Goal: Information Seeking & Learning: Learn about a topic

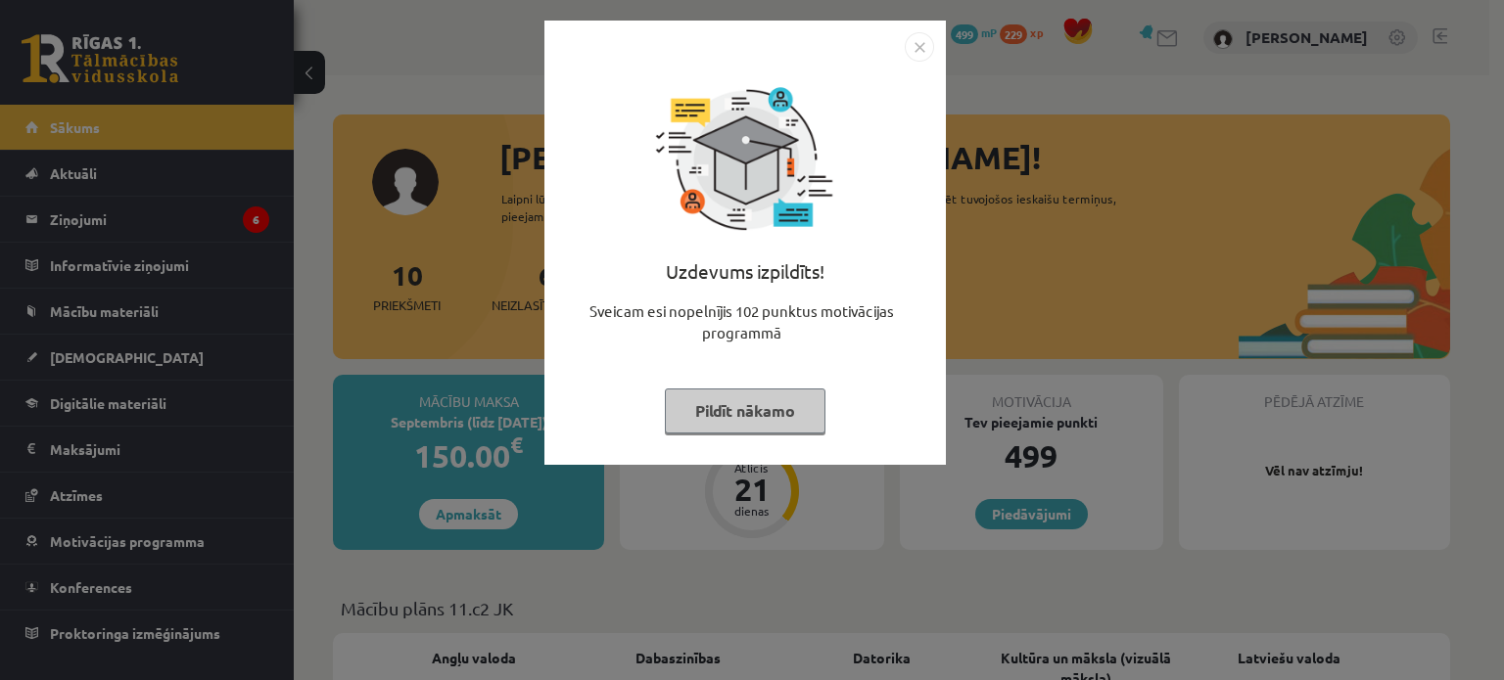
click at [913, 43] on img "Close" at bounding box center [919, 46] width 29 height 29
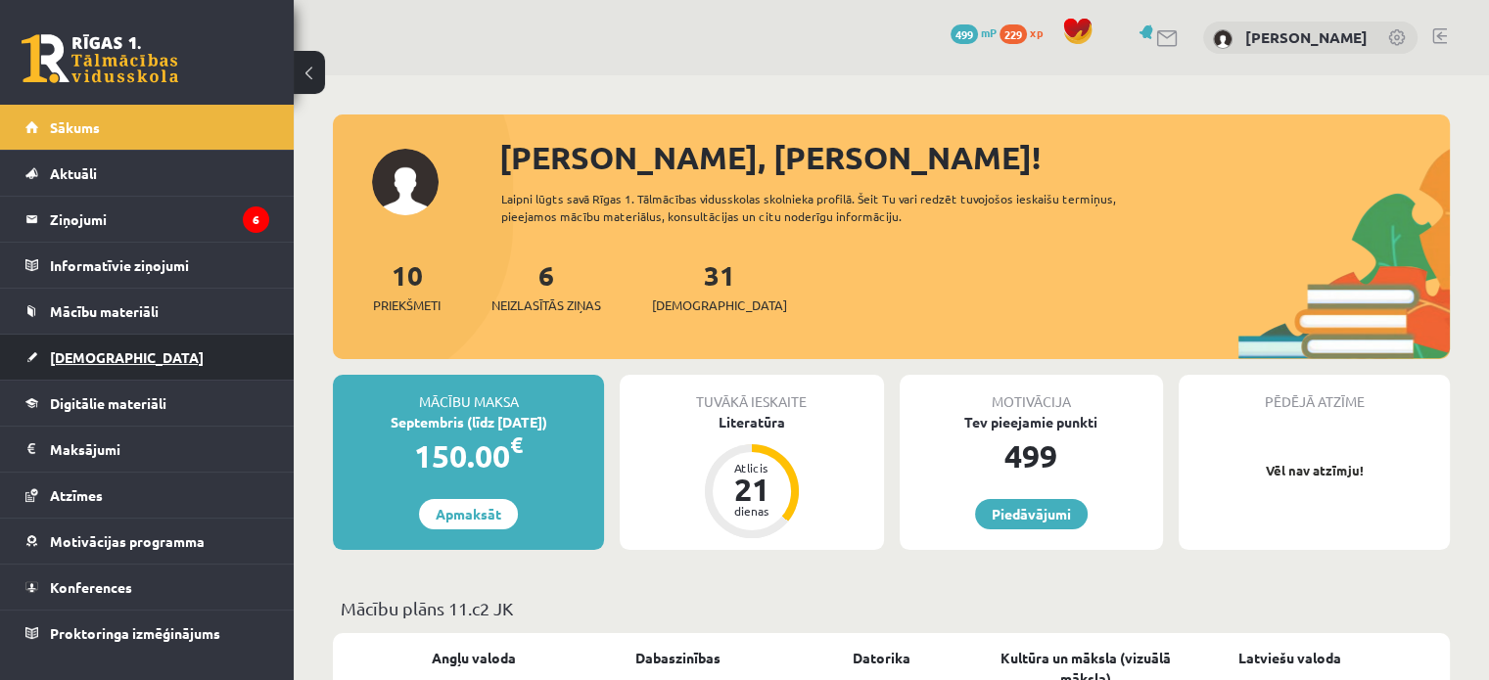
click at [77, 345] on link "[DEMOGRAPHIC_DATA]" at bounding box center [147, 357] width 244 height 45
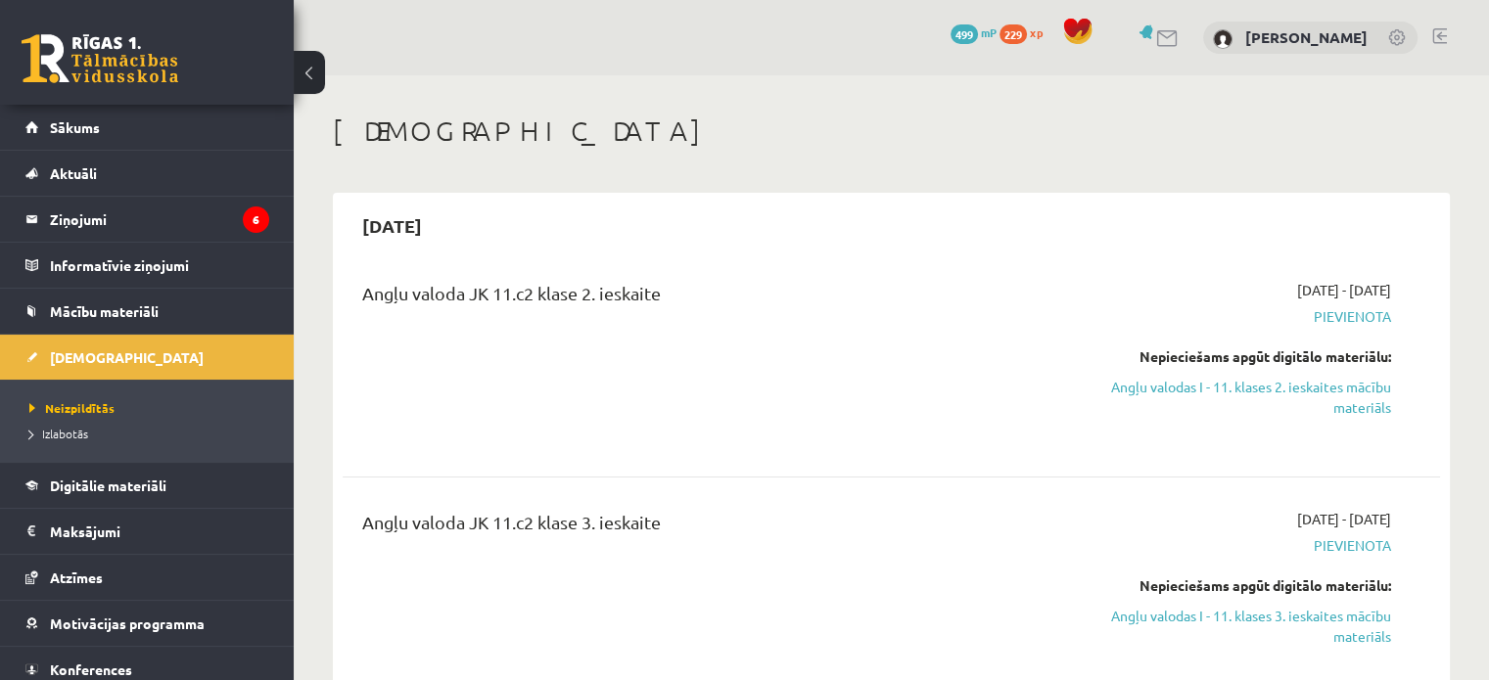
drag, startPoint x: 635, startPoint y: 574, endPoint x: 724, endPoint y: 436, distance: 164.3
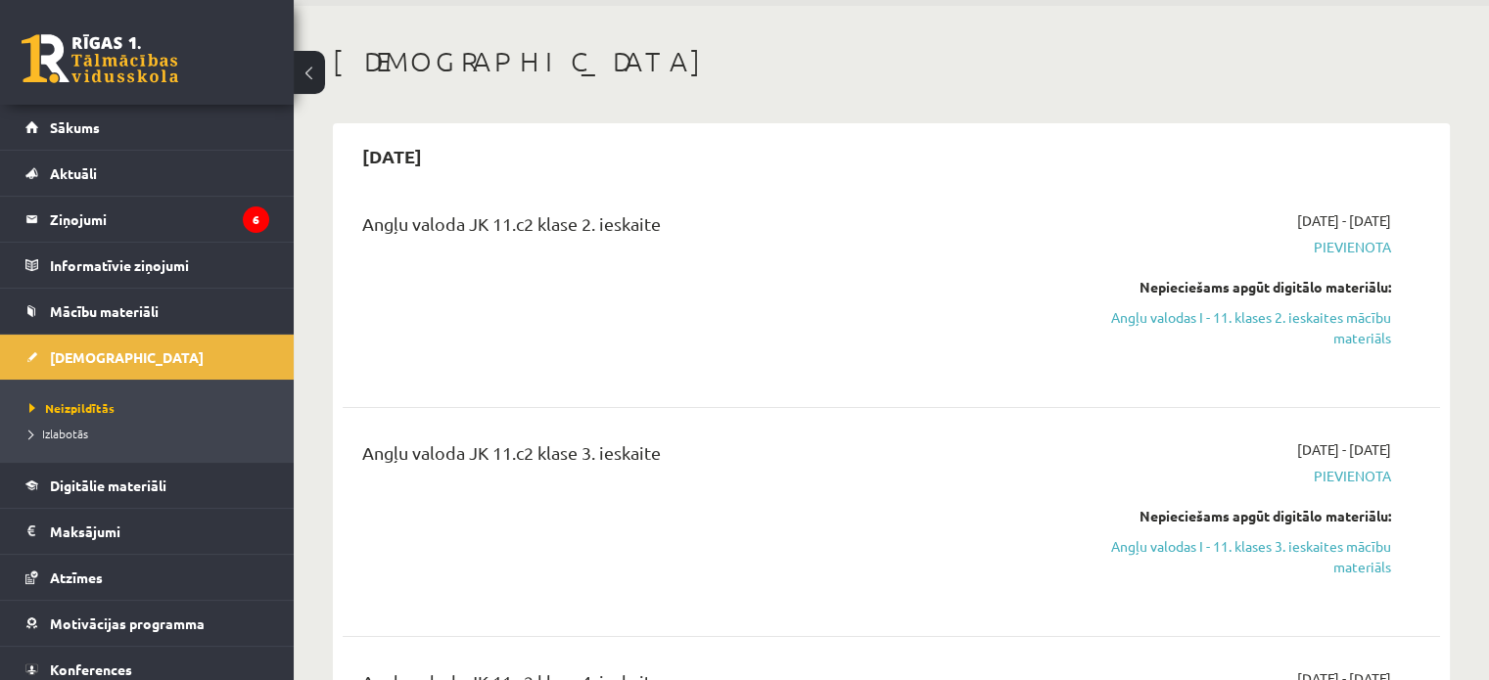
scroll to position [70, 0]
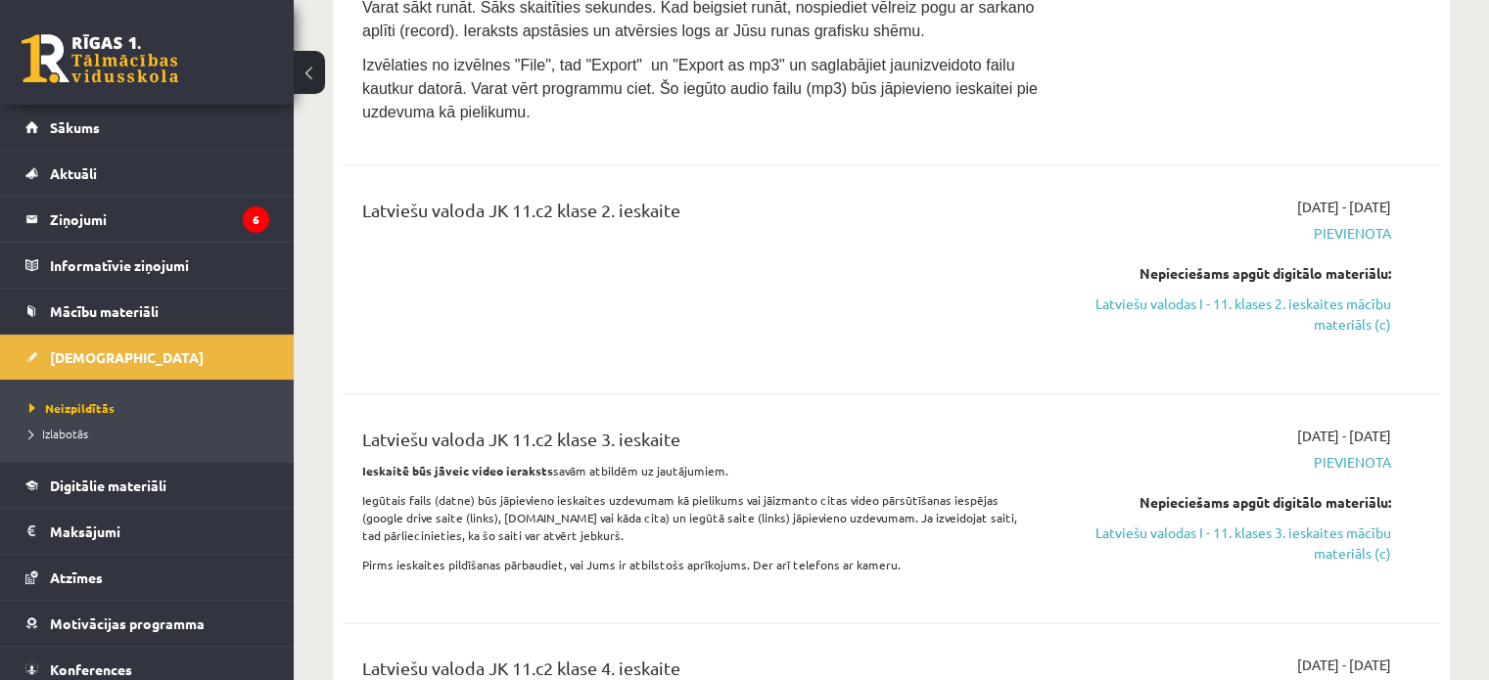
scroll to position [1616, 0]
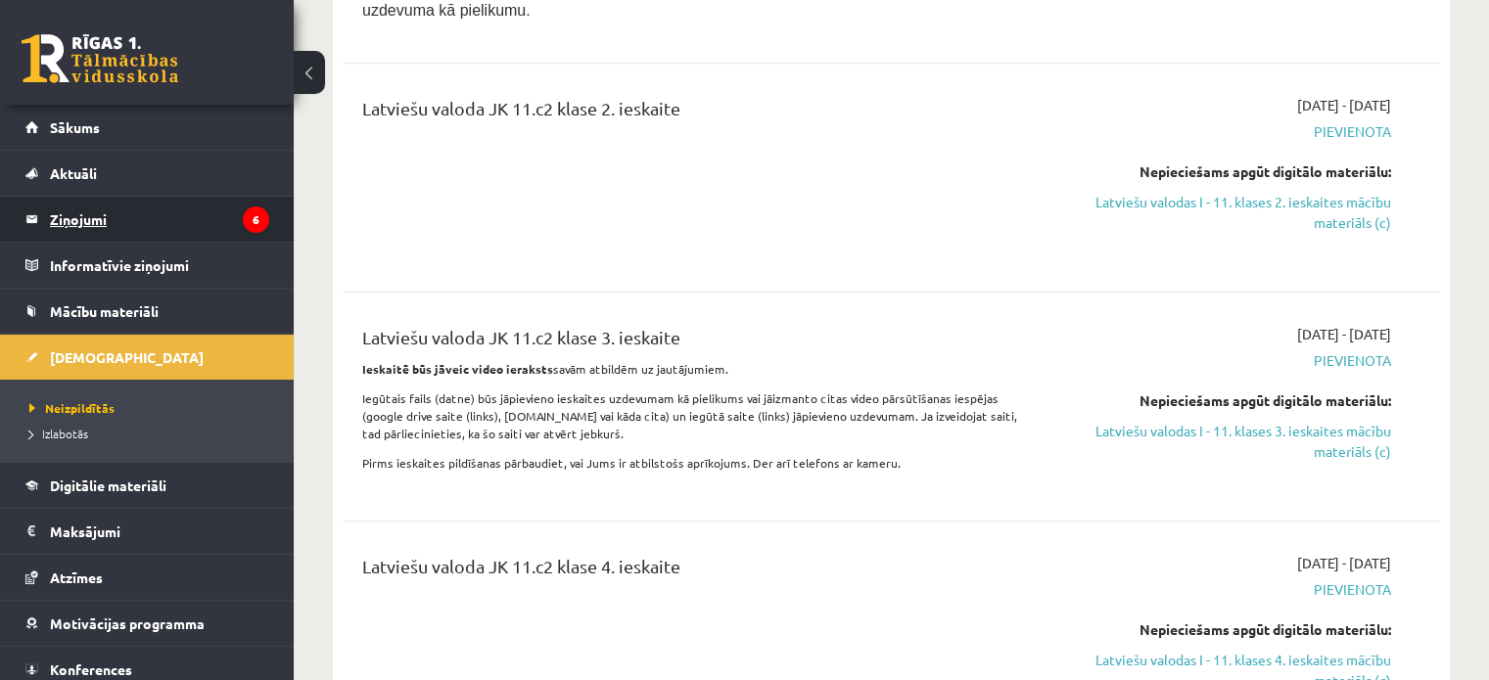
click at [147, 222] on legend "Ziņojumi 6" at bounding box center [159, 219] width 219 height 45
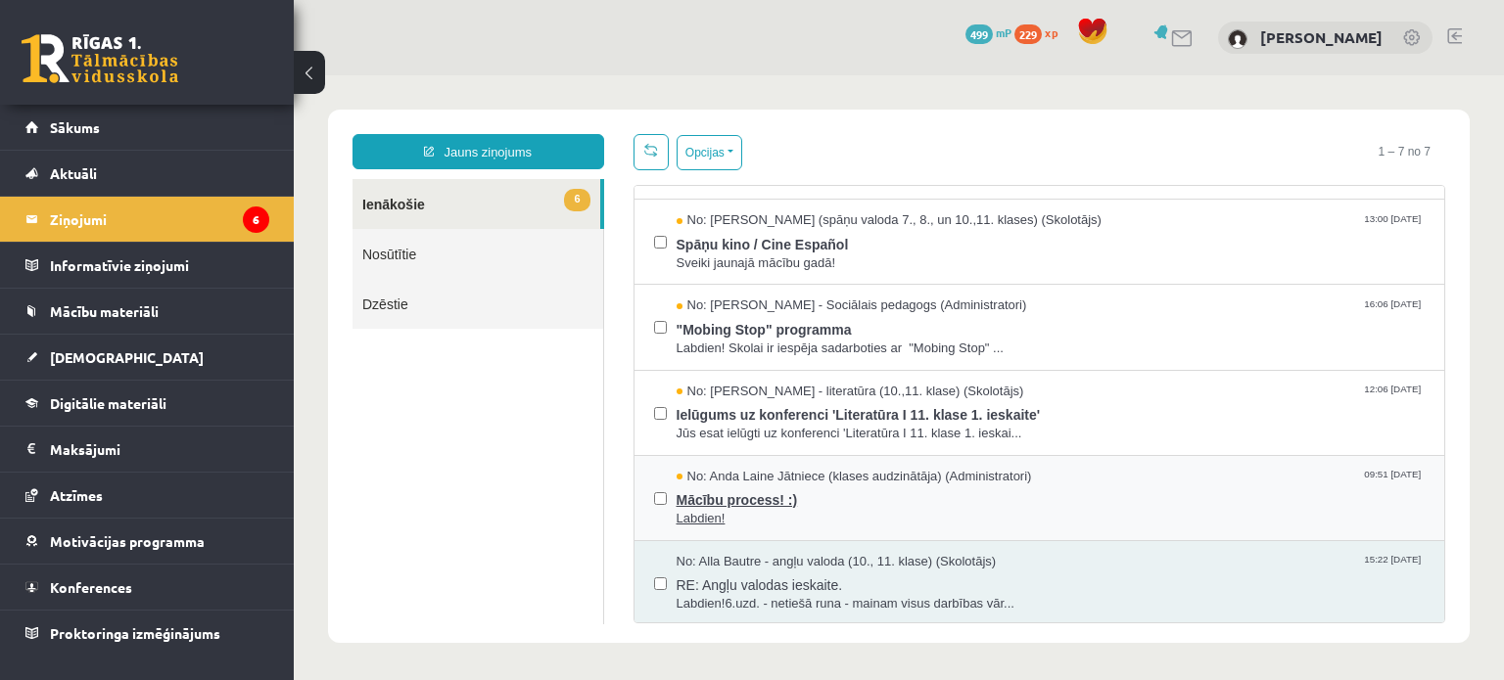
click at [861, 516] on span "Labdien!" at bounding box center [1050, 519] width 749 height 19
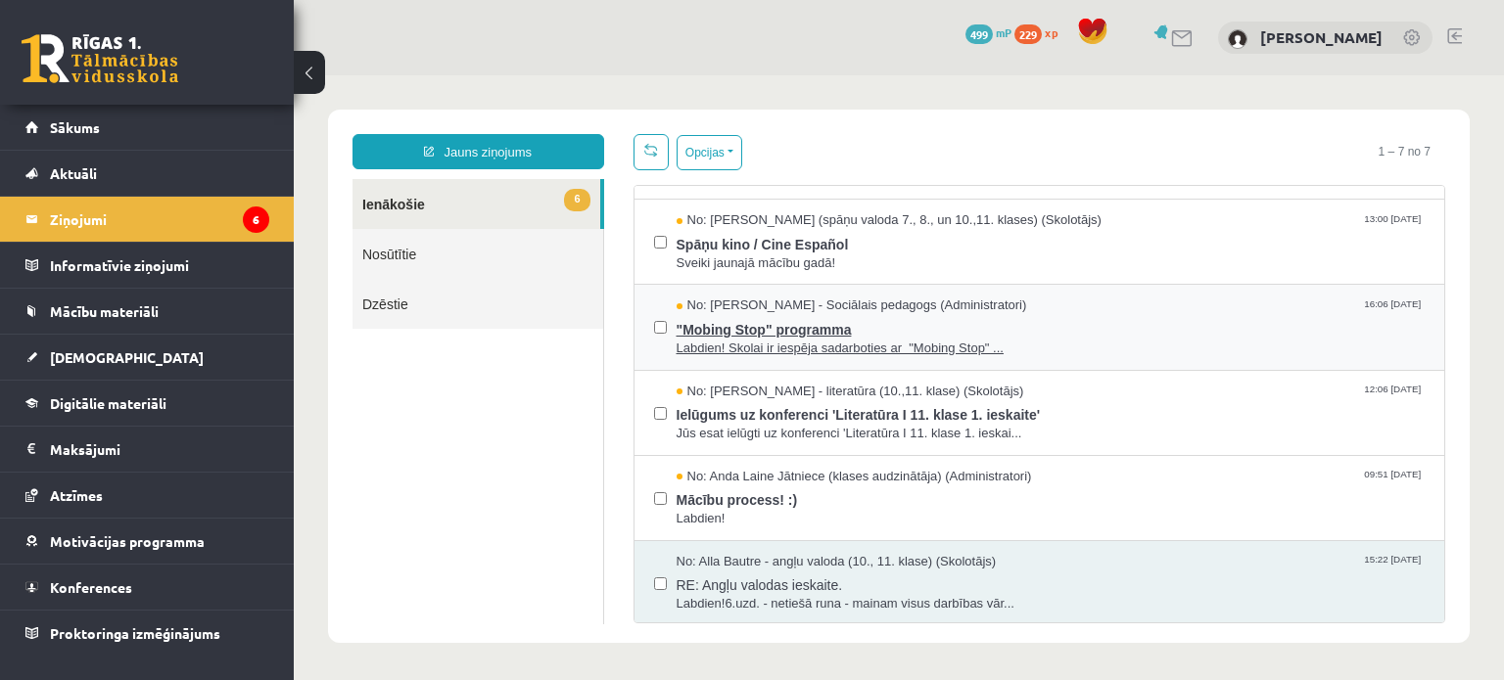
scroll to position [157, 0]
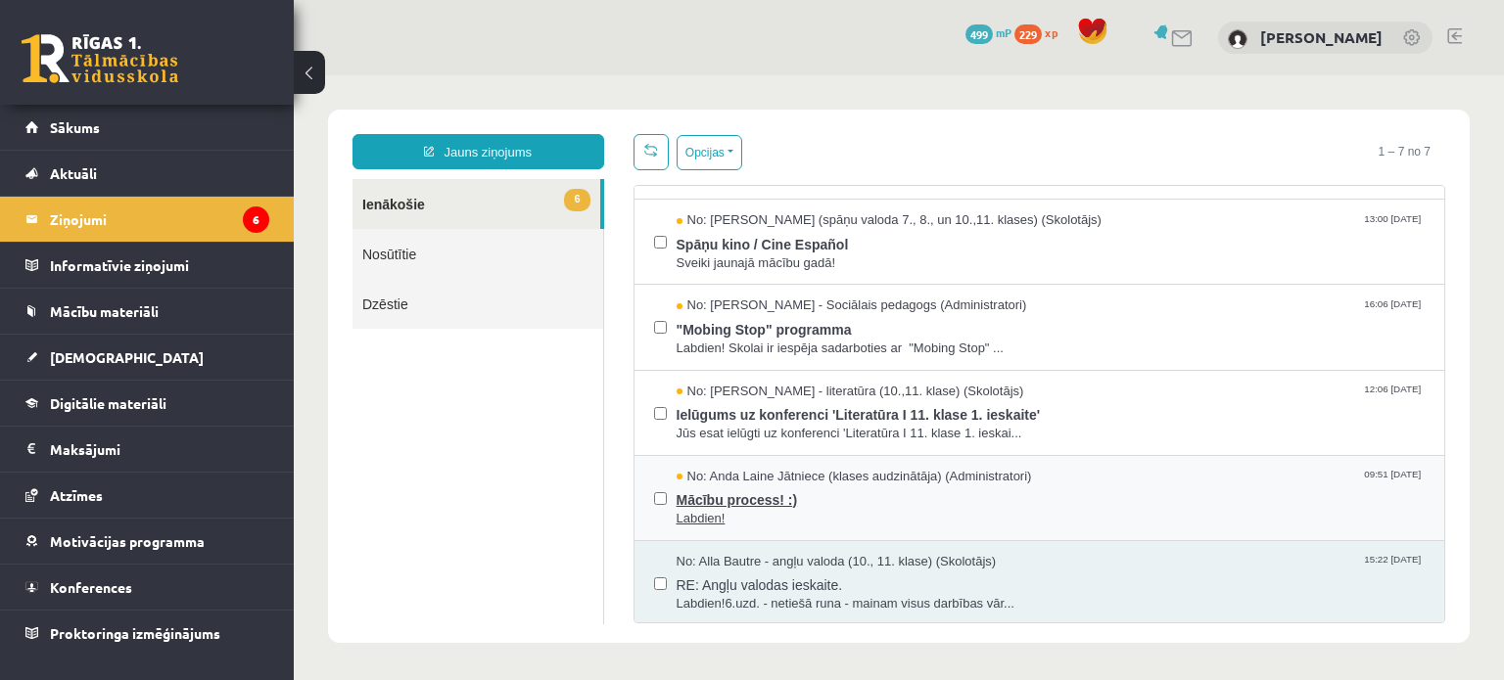
click at [737, 489] on span "Mācību process! :)" at bounding box center [1050, 498] width 749 height 24
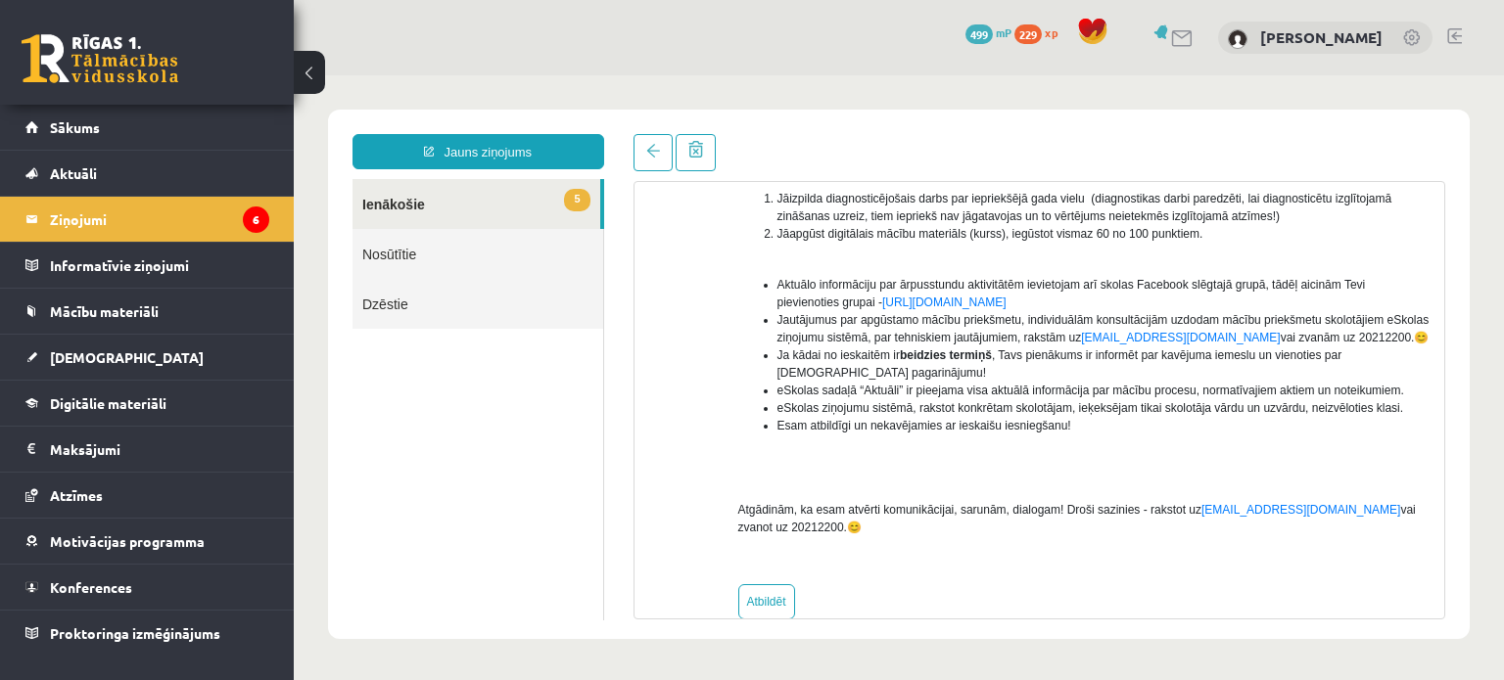
scroll to position [337, 0]
click at [69, 220] on legend "Ziņojumi 6" at bounding box center [159, 219] width 219 height 45
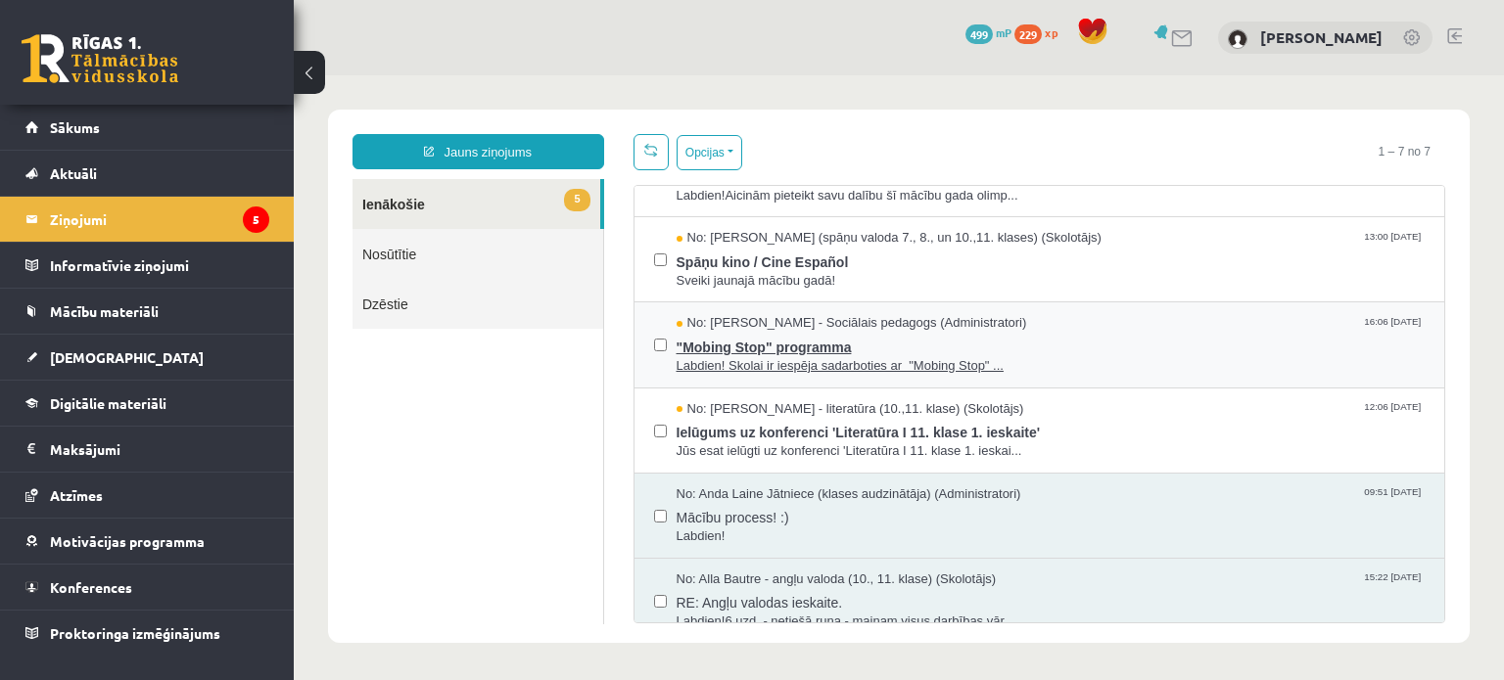
scroll to position [148, 0]
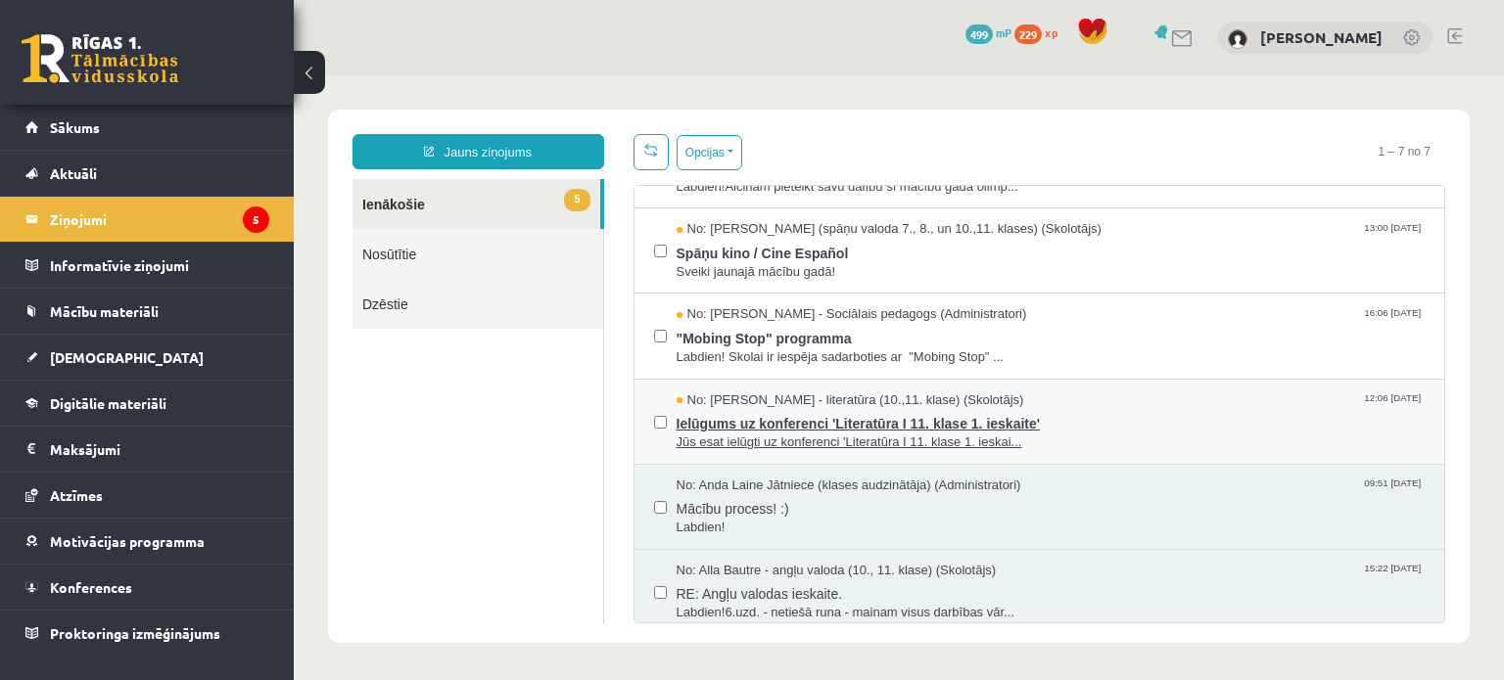
click at [888, 421] on span "Ielūgums uz konferenci 'Literatūra I 11. klase 1. ieskaite'" at bounding box center [1050, 421] width 749 height 24
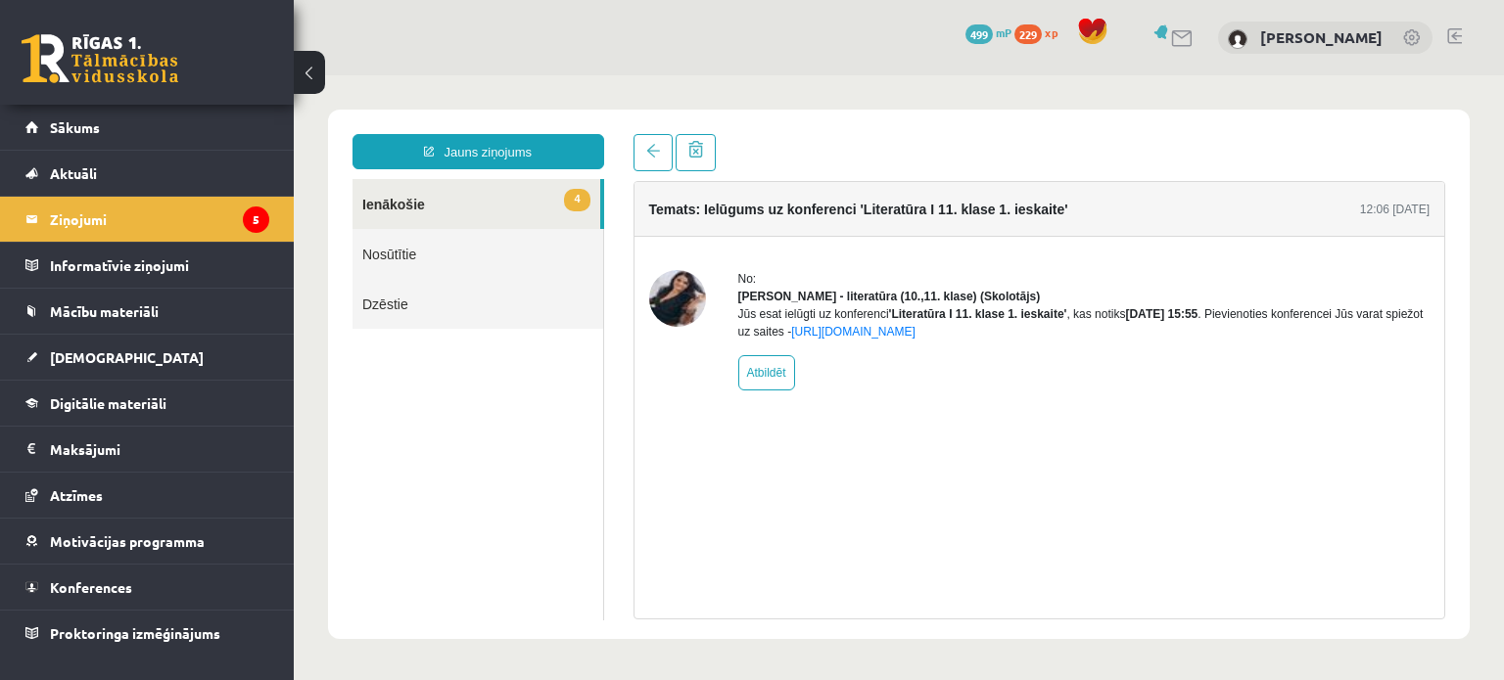
scroll to position [0, 0]
click at [93, 217] on legend "Ziņojumi 5" at bounding box center [159, 219] width 219 height 45
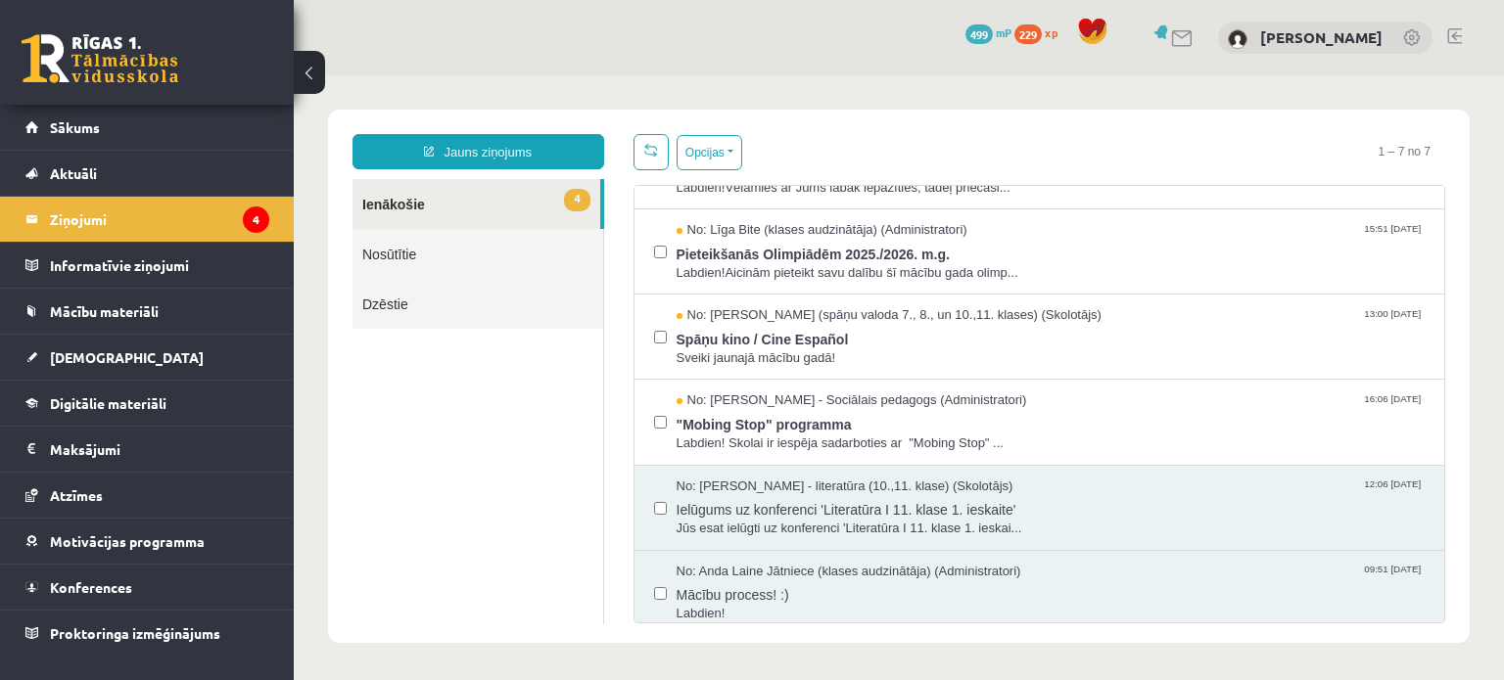
scroll to position [63, 0]
click at [790, 409] on span ""Mobing Stop" programma" at bounding box center [1050, 421] width 749 height 24
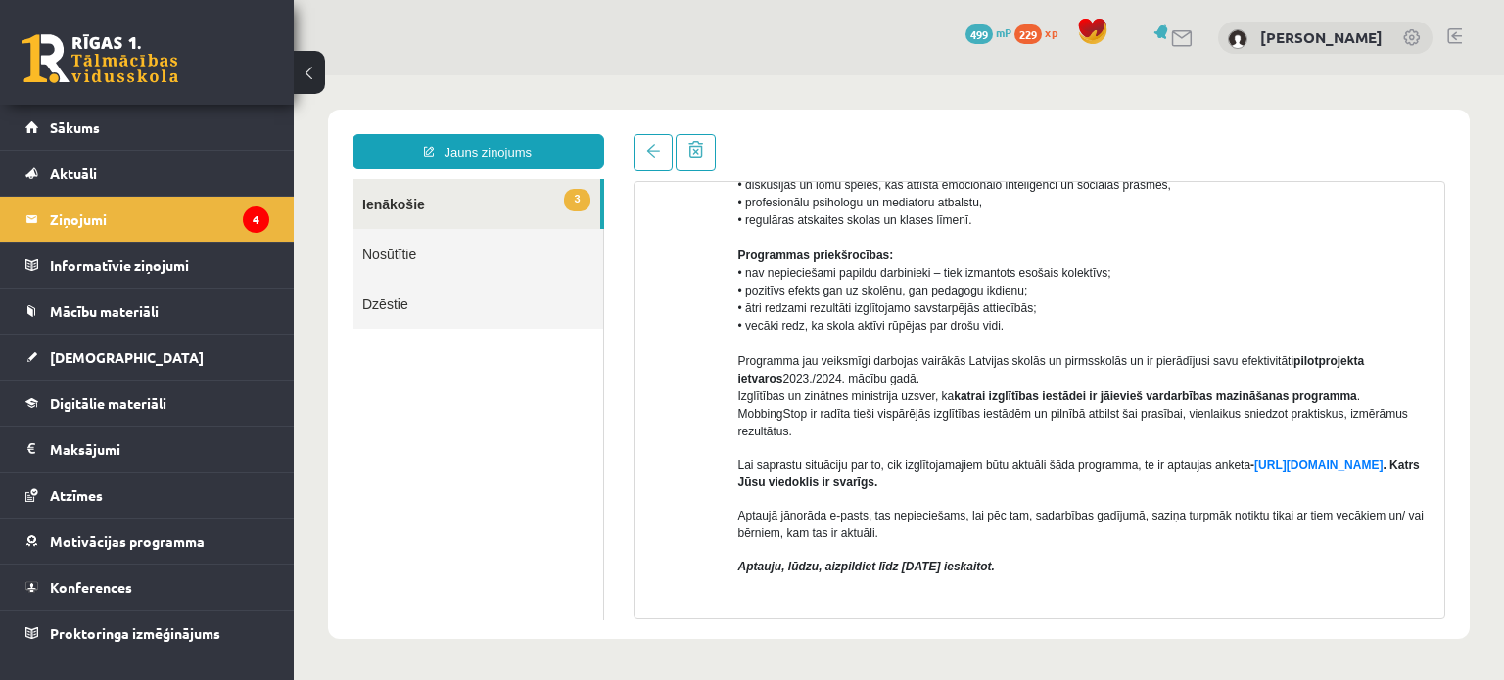
scroll to position [713, 0]
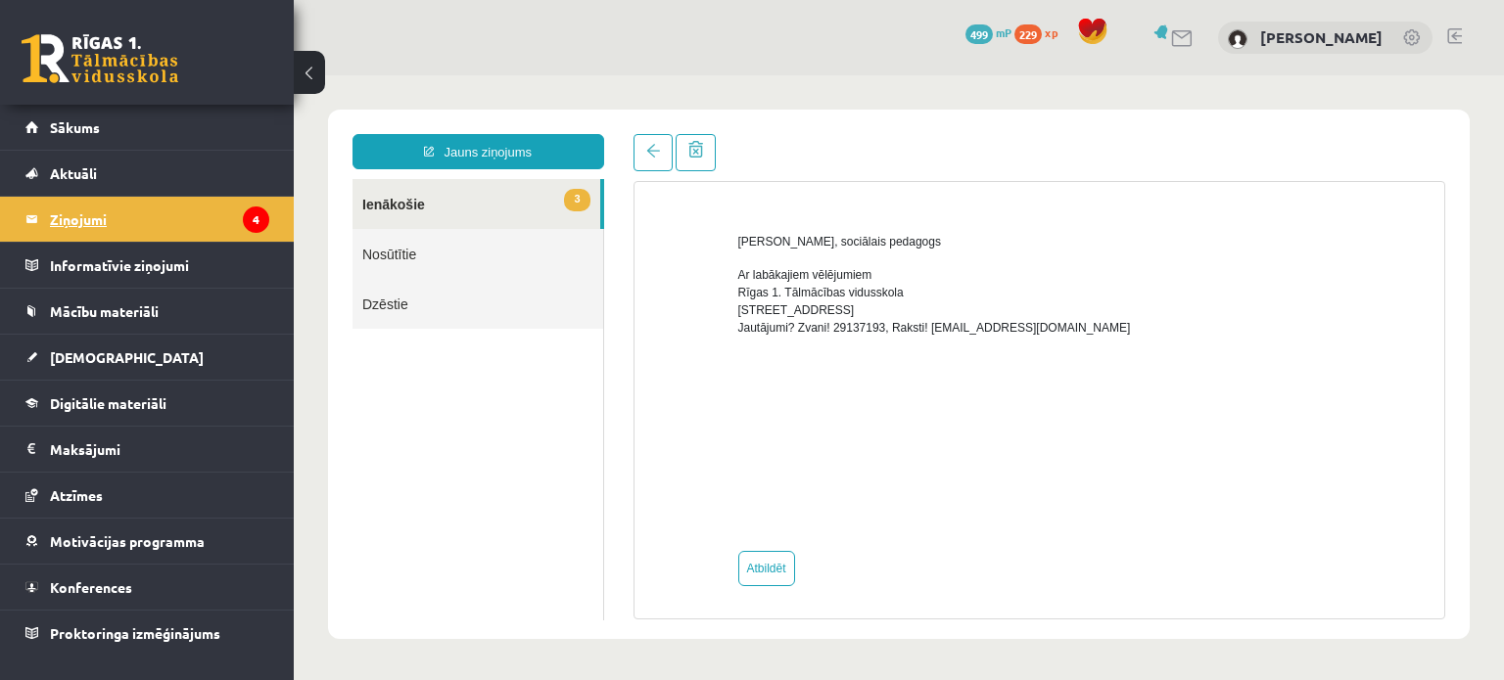
click at [155, 205] on legend "Ziņojumi 4" at bounding box center [159, 219] width 219 height 45
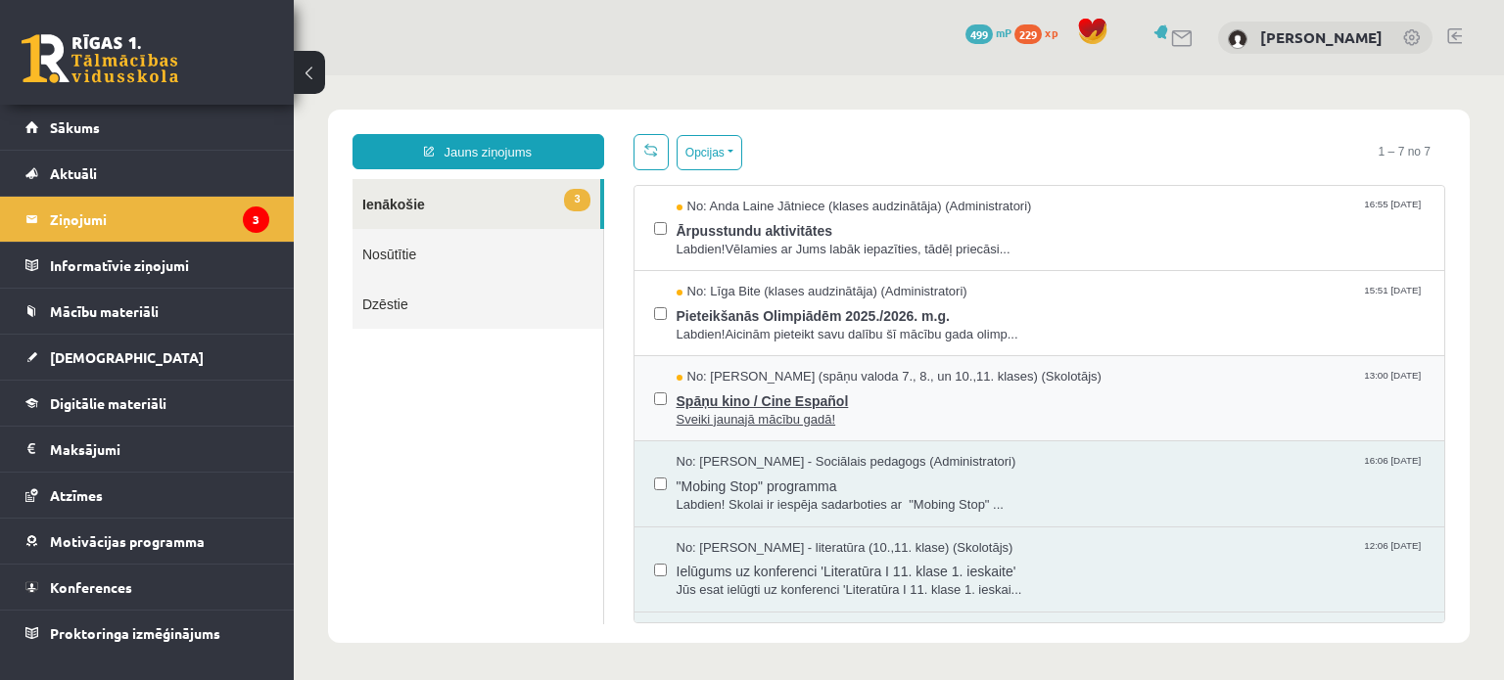
scroll to position [0, 0]
click at [713, 411] on span "Sveiki jaunajā mācību gadā!" at bounding box center [1050, 420] width 749 height 19
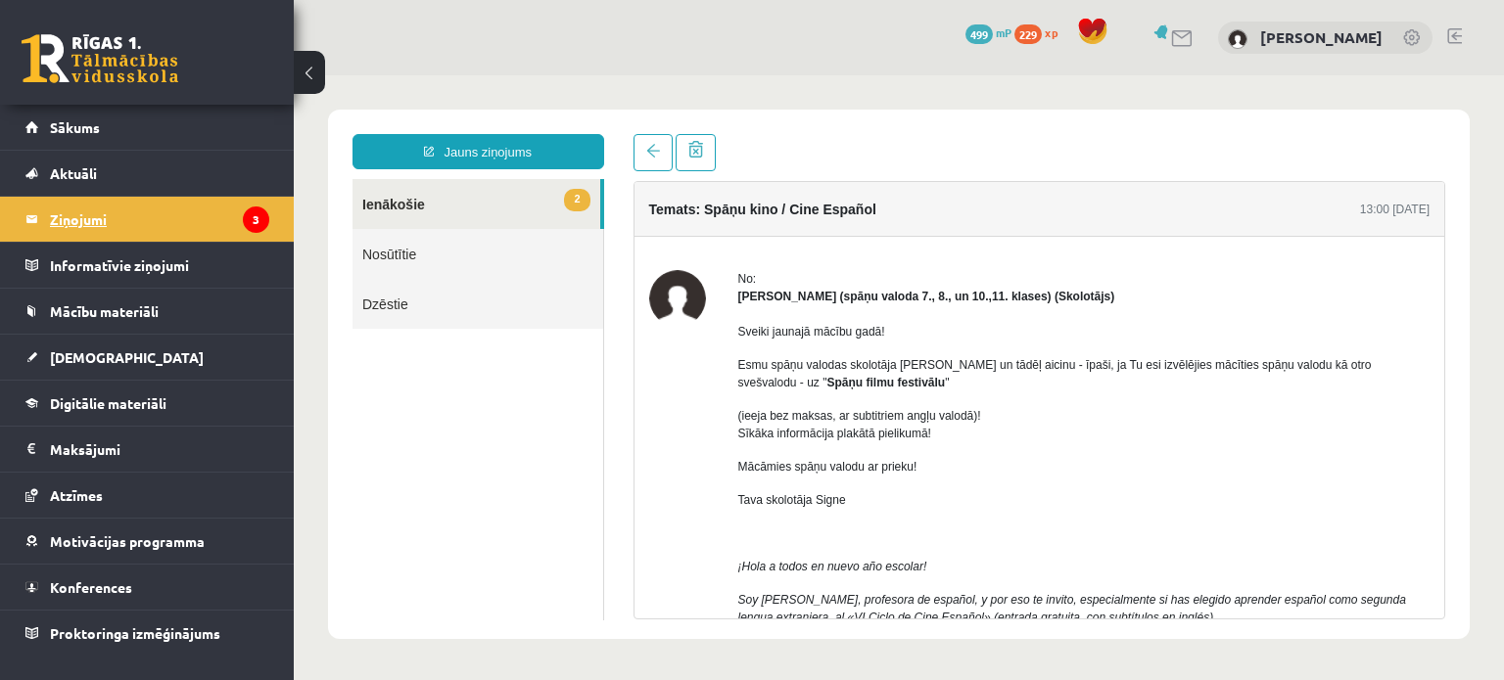
click at [180, 226] on legend "Ziņojumi 3" at bounding box center [159, 219] width 219 height 45
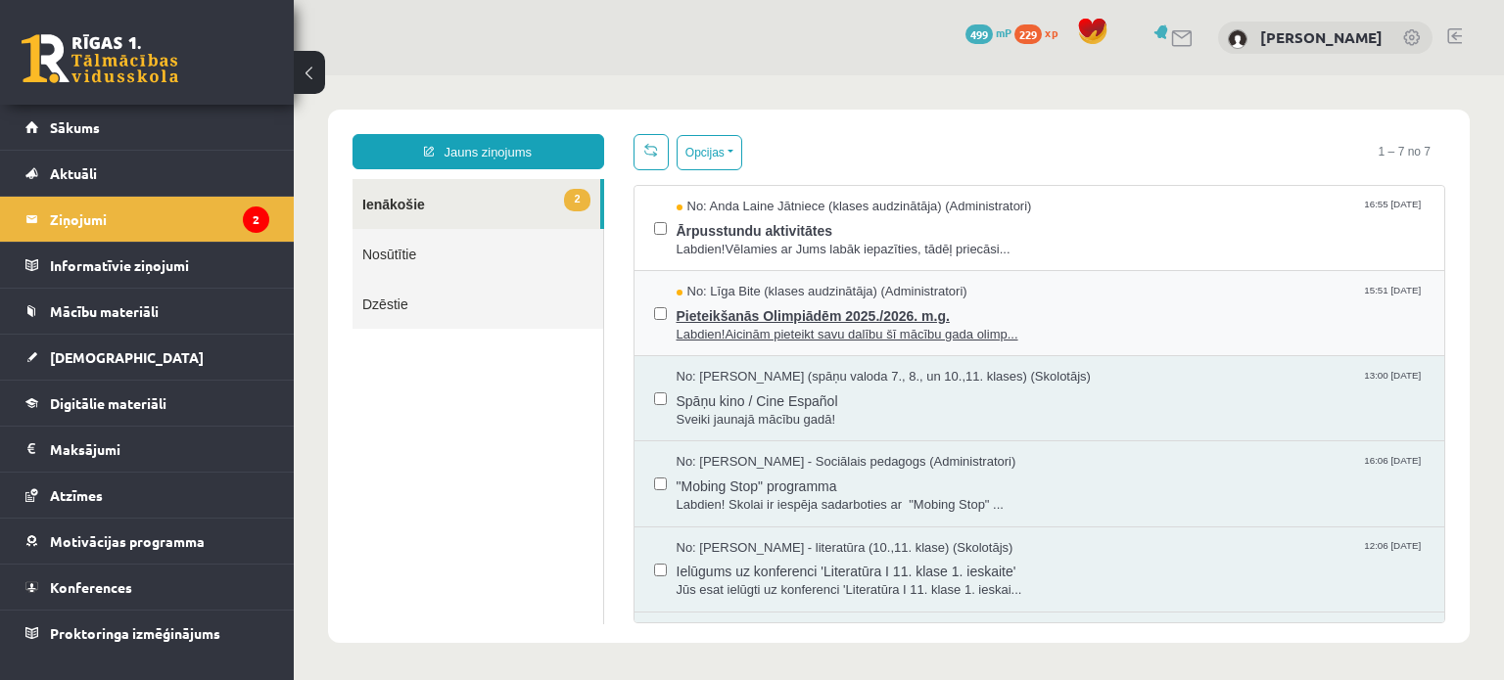
click at [893, 314] on span "Pieteikšanās Olimpiādēm 2025./2026. m.g." at bounding box center [1050, 314] width 749 height 24
click at [136, 206] on legend "Ziņojumi 2" at bounding box center [159, 219] width 219 height 45
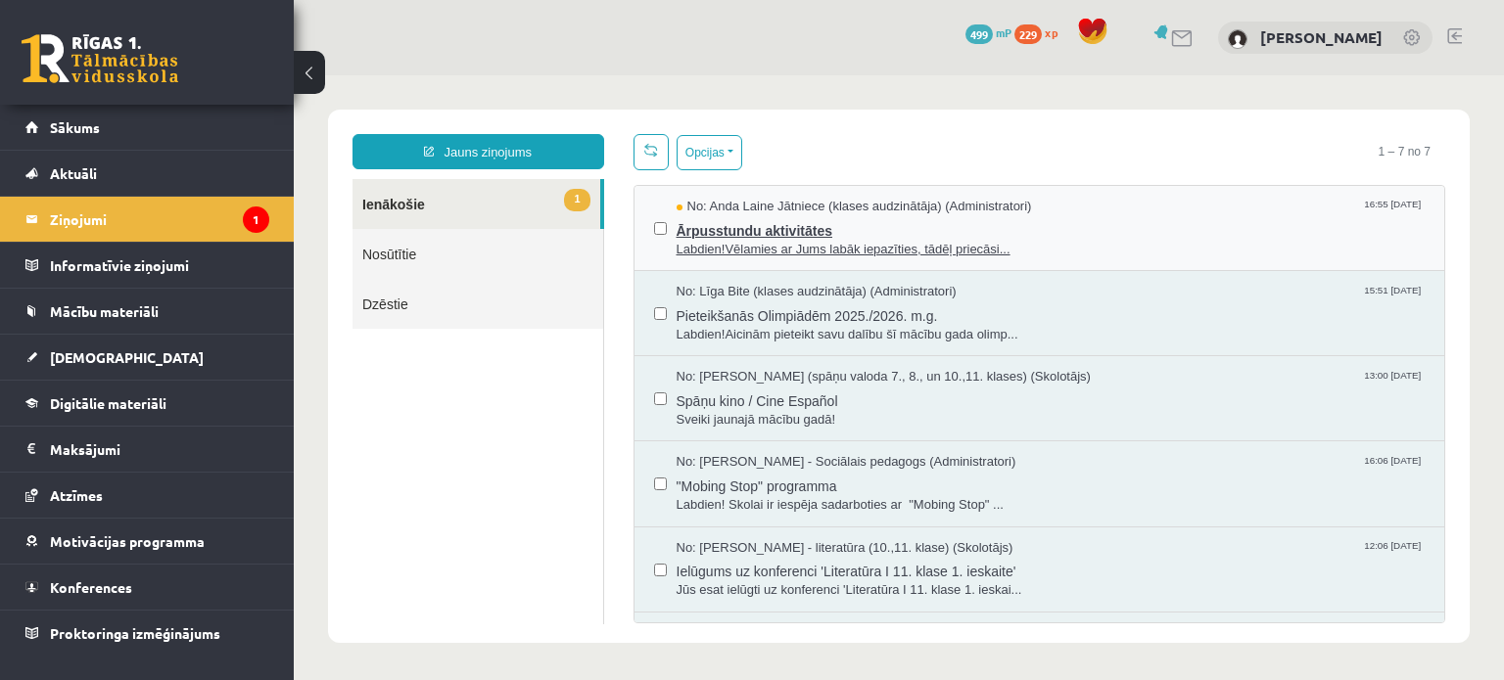
click at [740, 216] on span "Ārpusstundu aktivitātes" at bounding box center [1050, 228] width 749 height 24
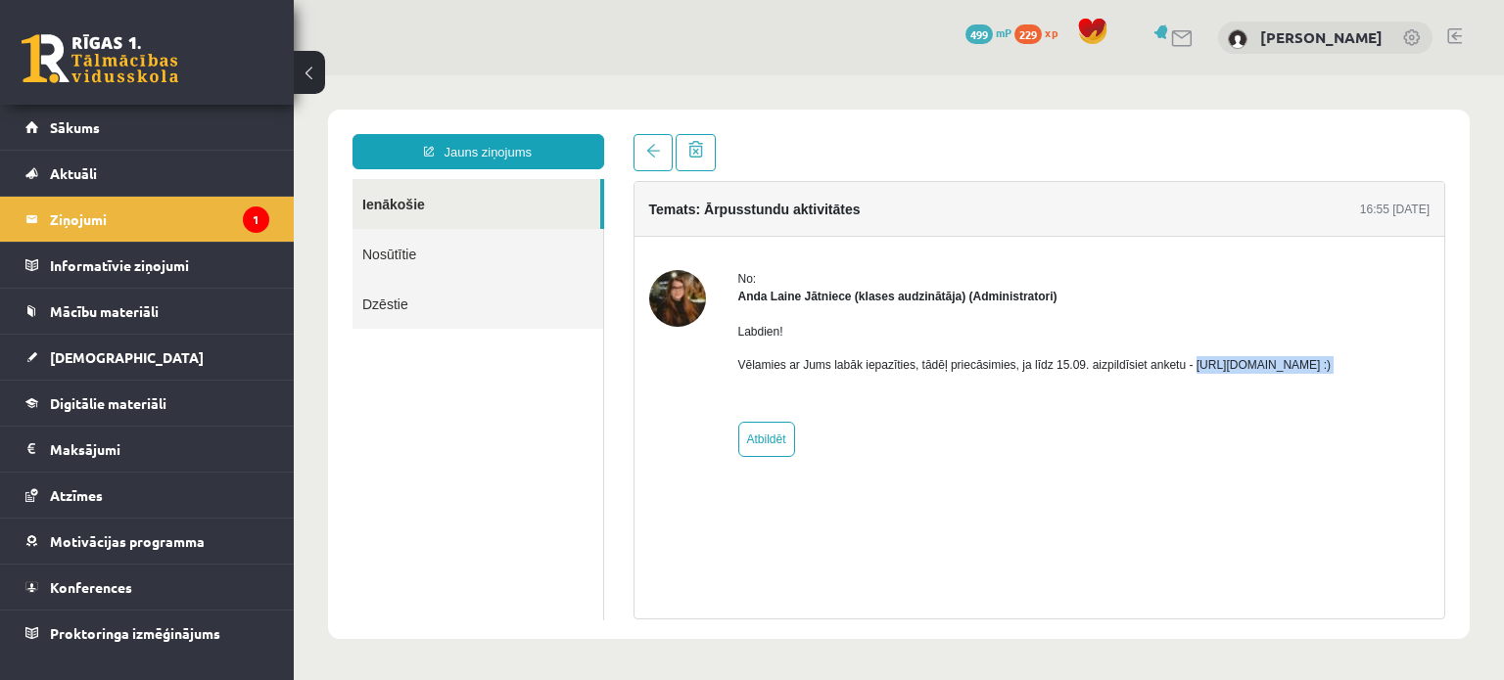
drag, startPoint x: 1183, startPoint y: 365, endPoint x: 1437, endPoint y: 383, distance: 255.1
click at [1437, 383] on div "No: Anda Laine Jātniece (klases audzinātāja) (Administratori) Labdien! Vēlamies…" at bounding box center [1039, 363] width 811 height 187
copy p "https://forms.gle/mVxkUEapGFxHM7hU7 :)"
click at [106, 220] on legend "Ziņojumi 1" at bounding box center [159, 219] width 219 height 45
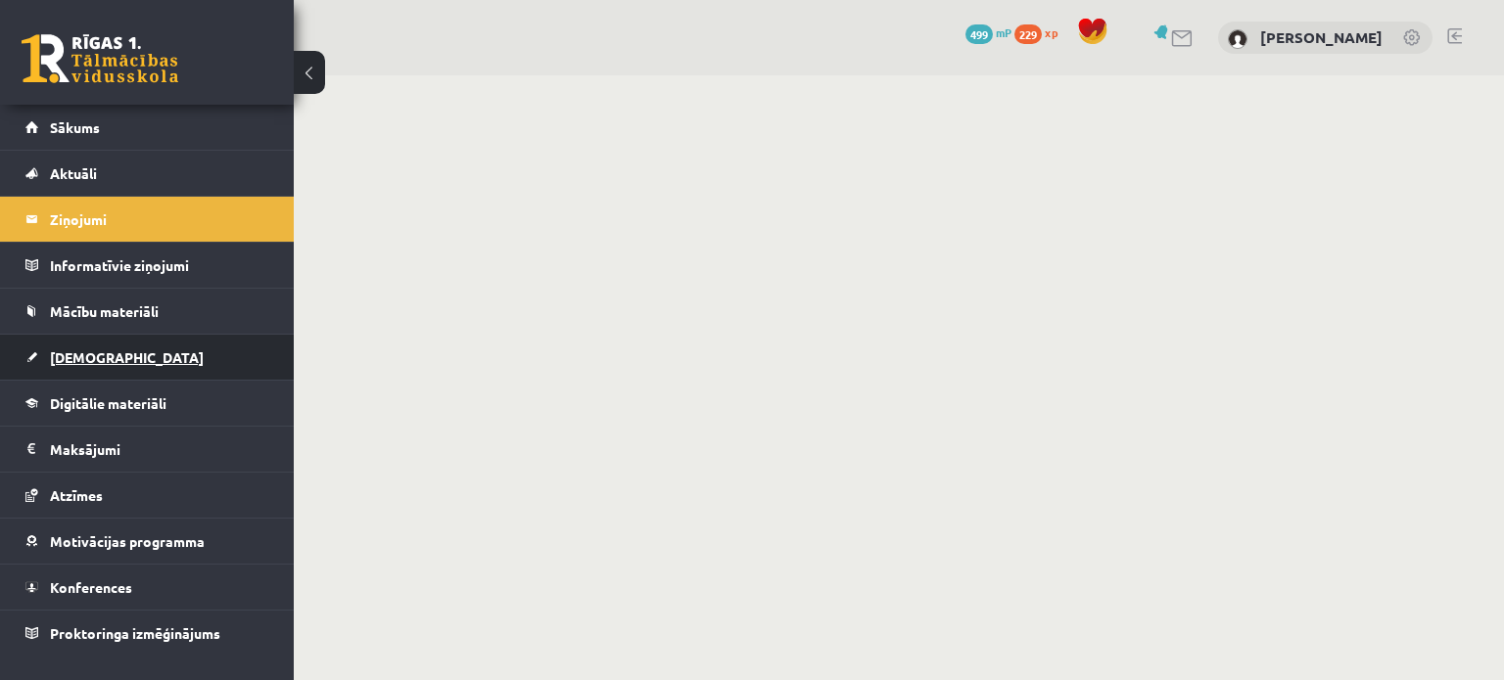
click at [91, 343] on link "[DEMOGRAPHIC_DATA]" at bounding box center [147, 357] width 244 height 45
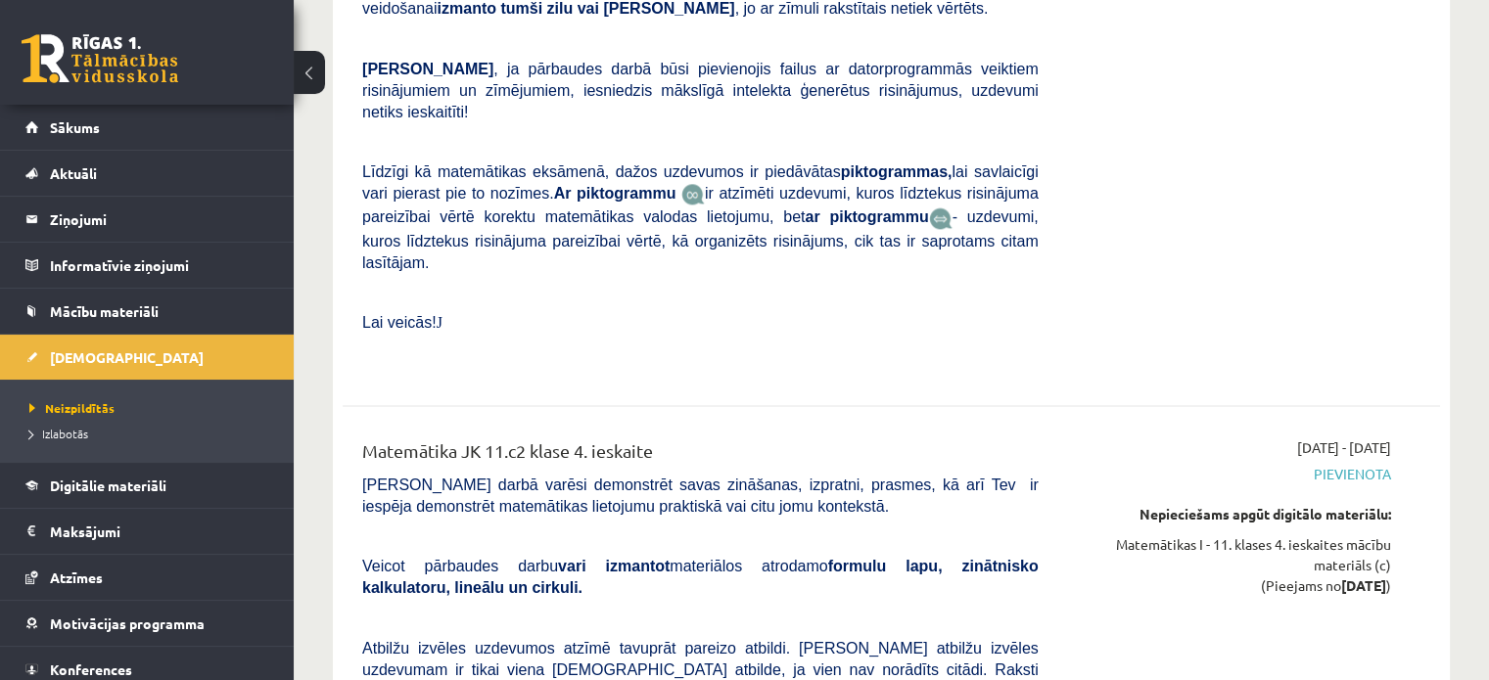
scroll to position [17600, 0]
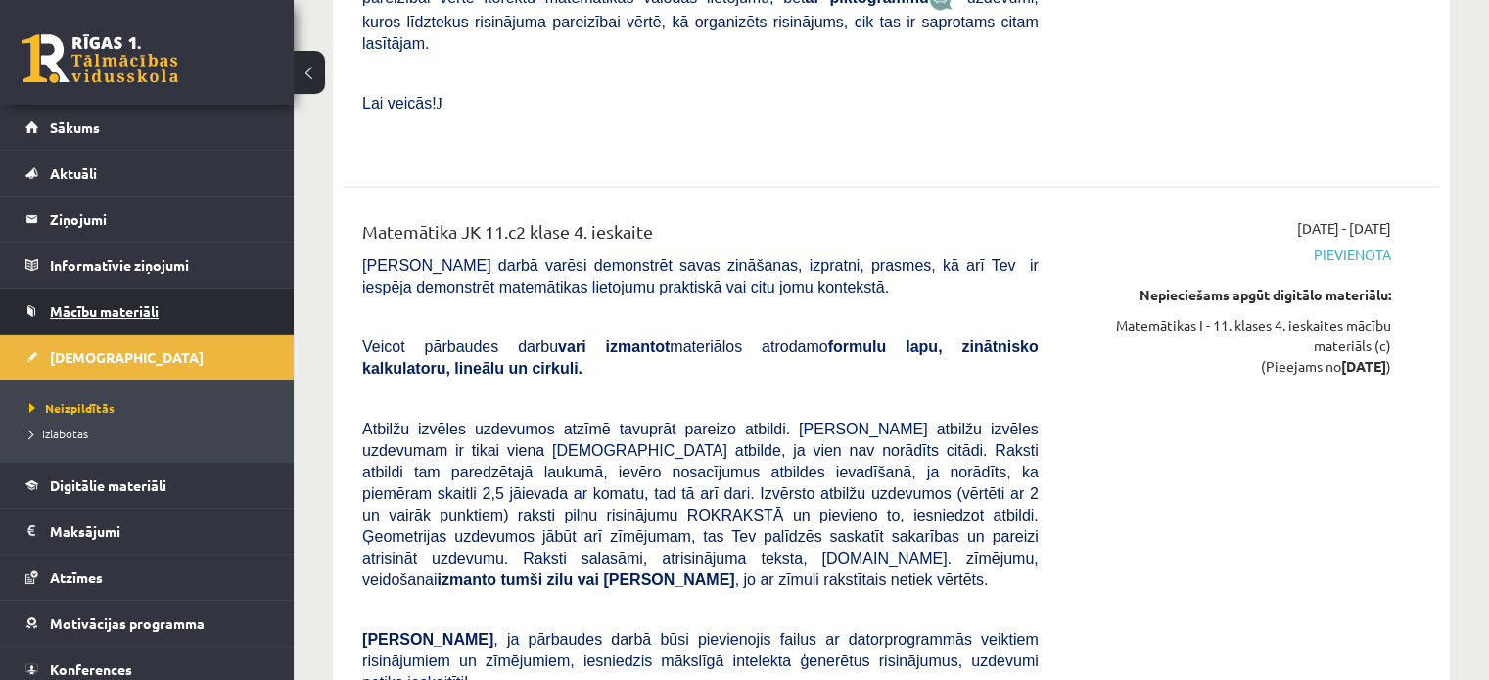
click at [86, 314] on span "Mācību materiāli" at bounding box center [104, 312] width 109 height 18
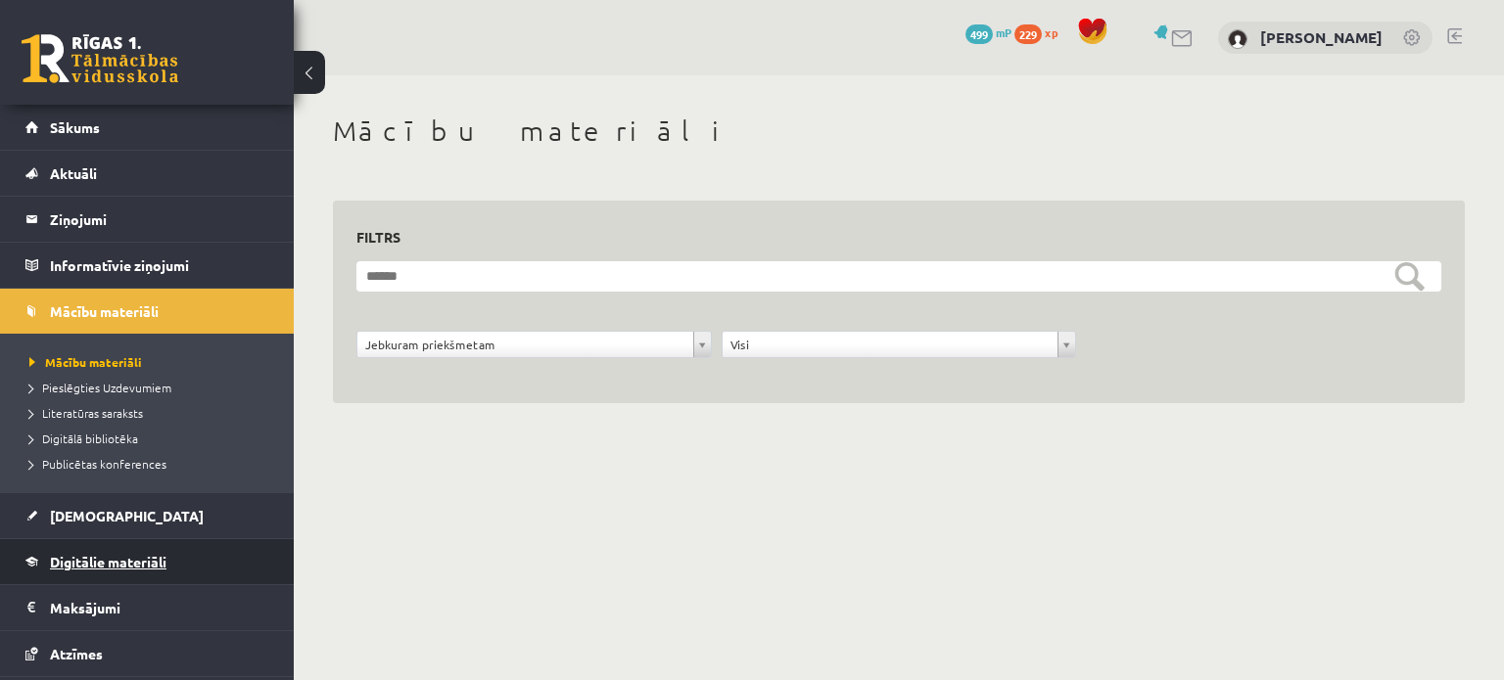
click at [98, 567] on span "Digitālie materiāli" at bounding box center [108, 562] width 116 height 18
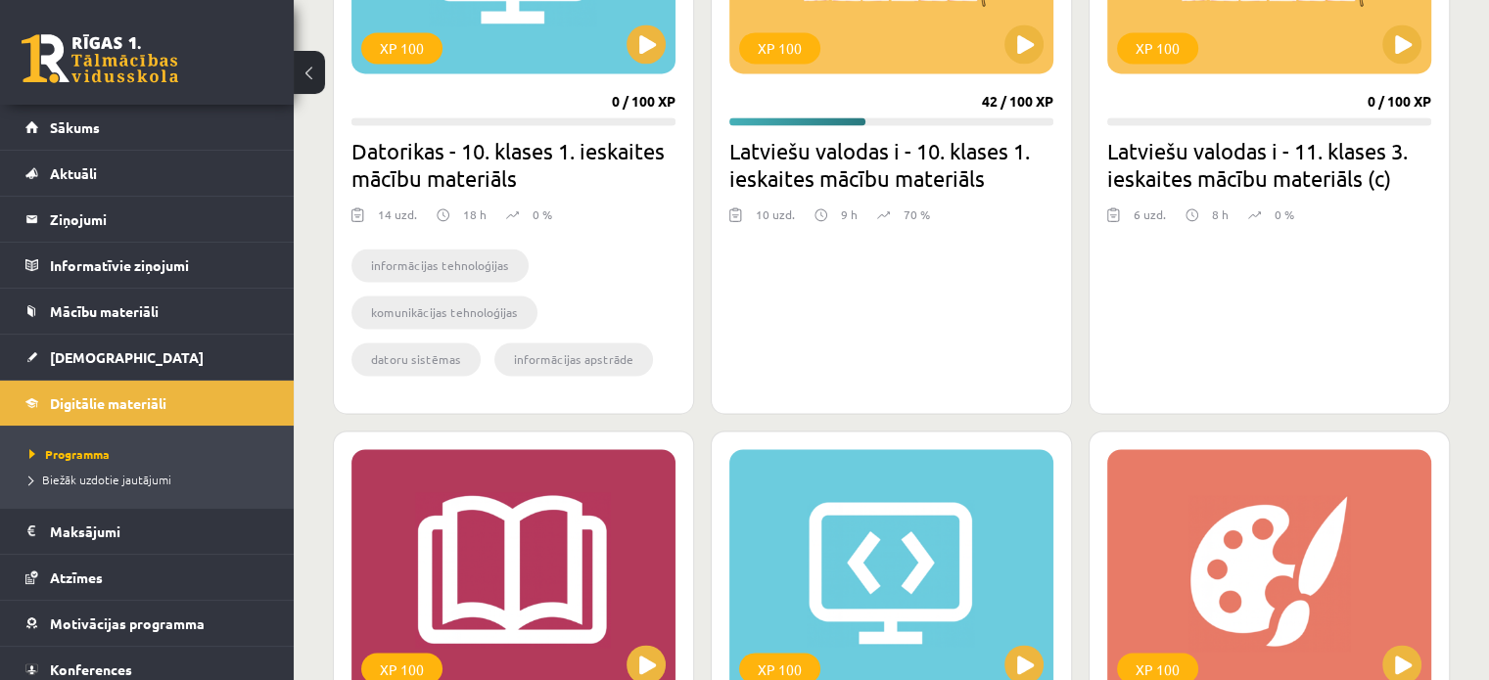
scroll to position [2929, 0]
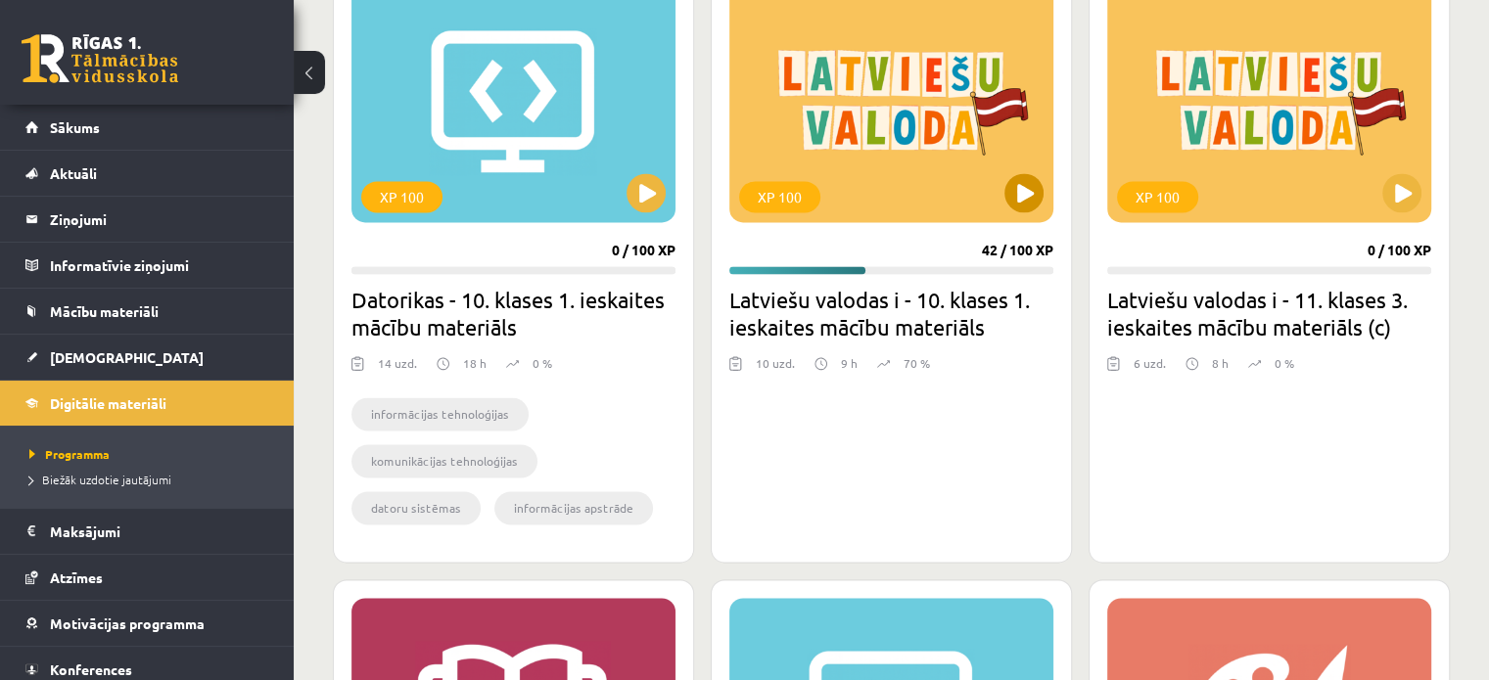
click at [1002, 193] on div "XP 100" at bounding box center [891, 99] width 324 height 245
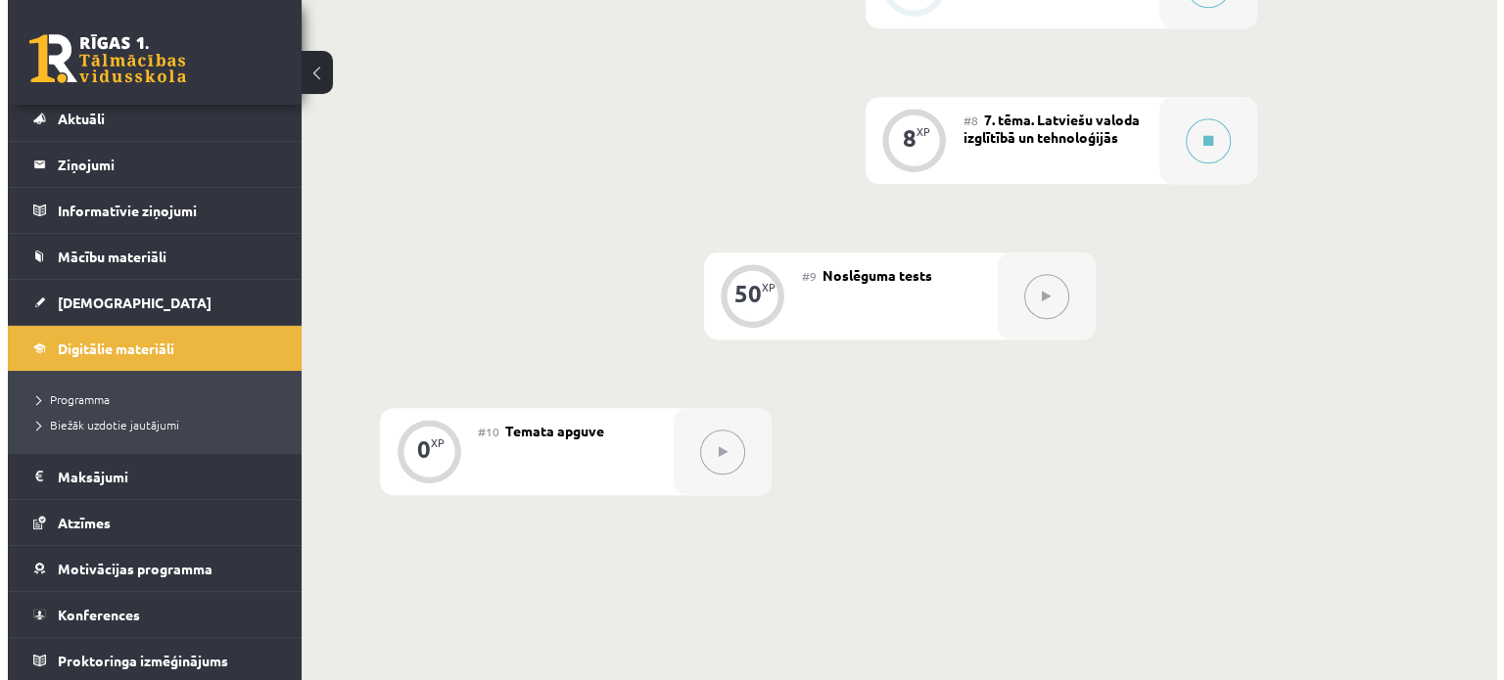
scroll to position [1532, 0]
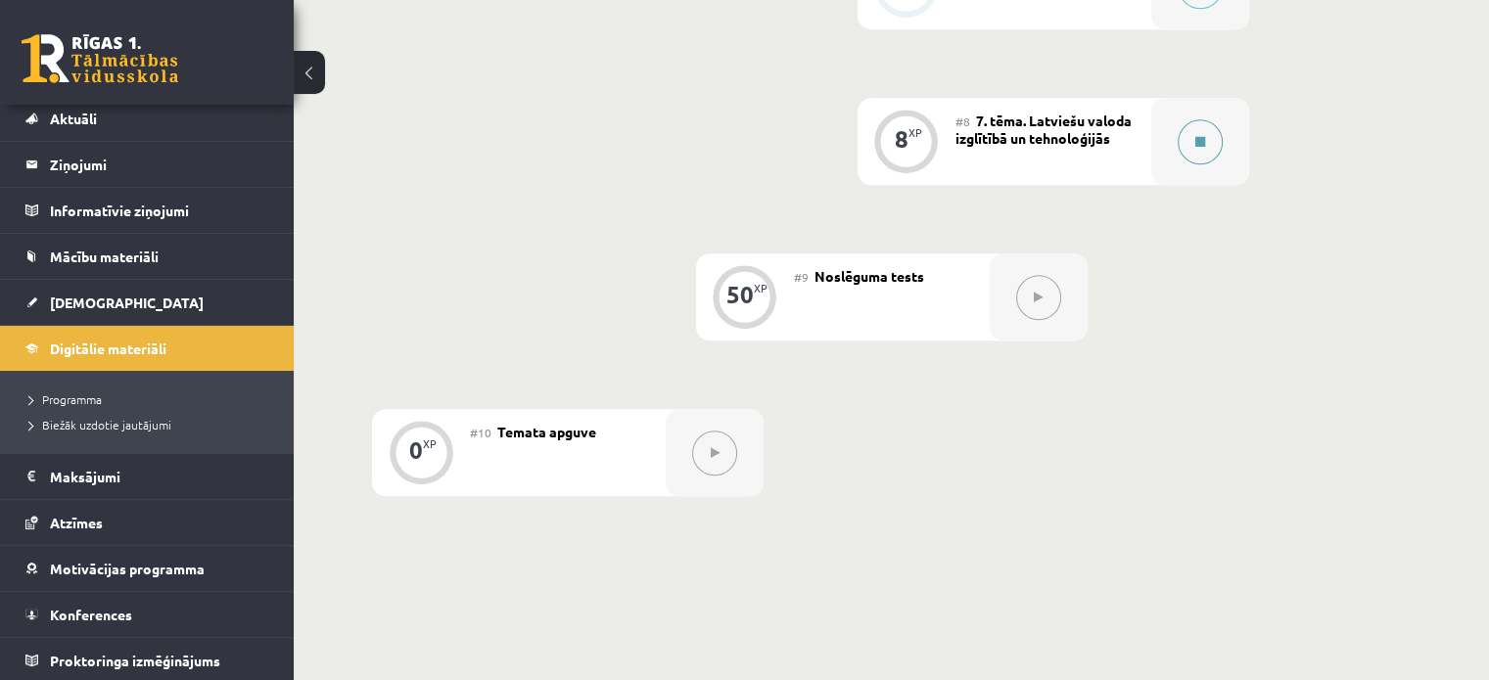
click at [1181, 112] on div at bounding box center [1200, 141] width 98 height 87
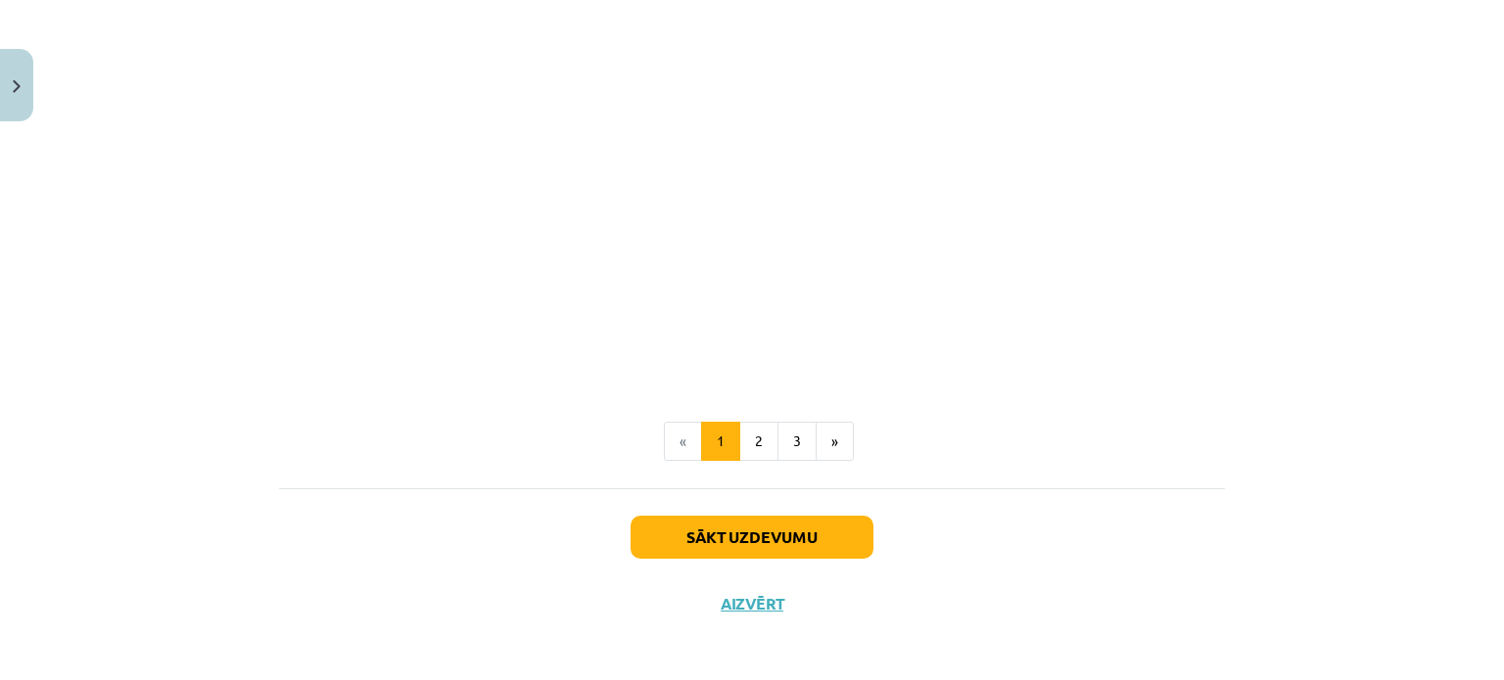
scroll to position [1136, 0]
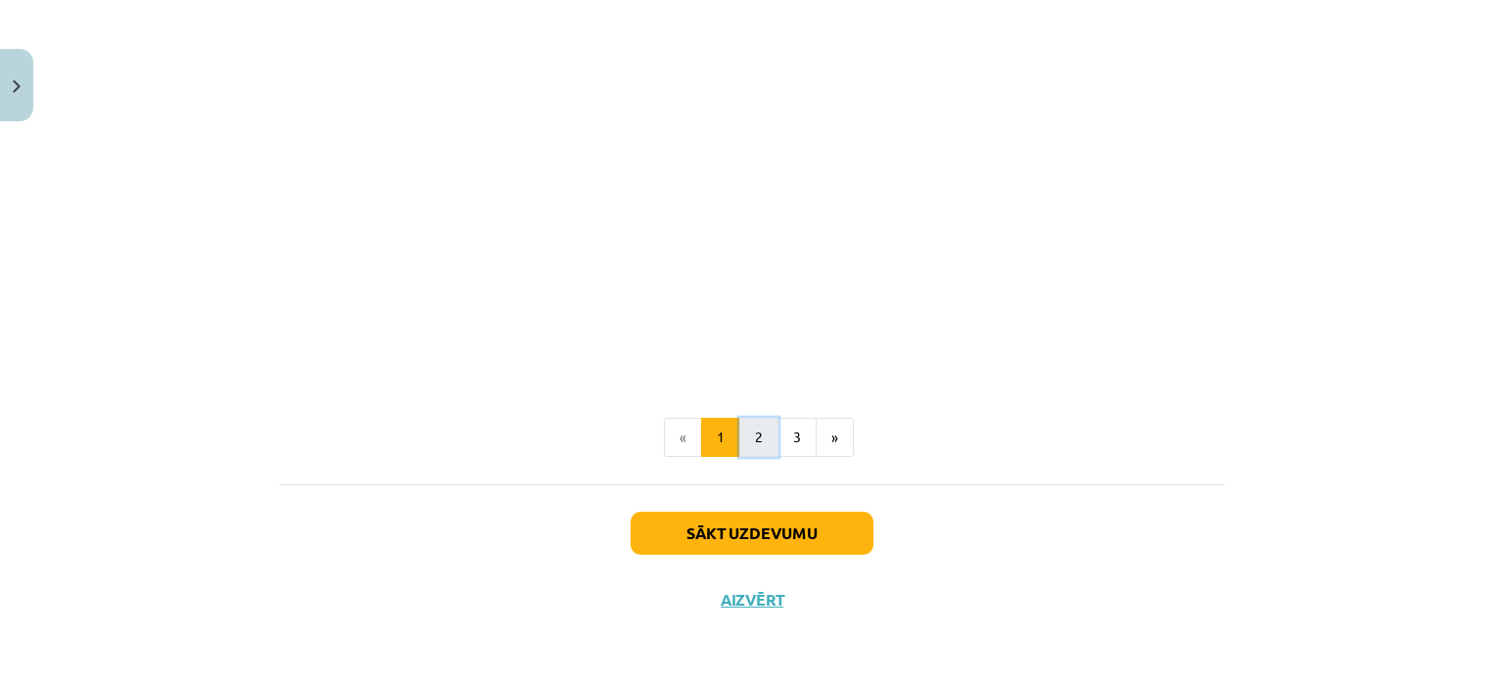
click at [746, 438] on button "2" at bounding box center [758, 437] width 39 height 39
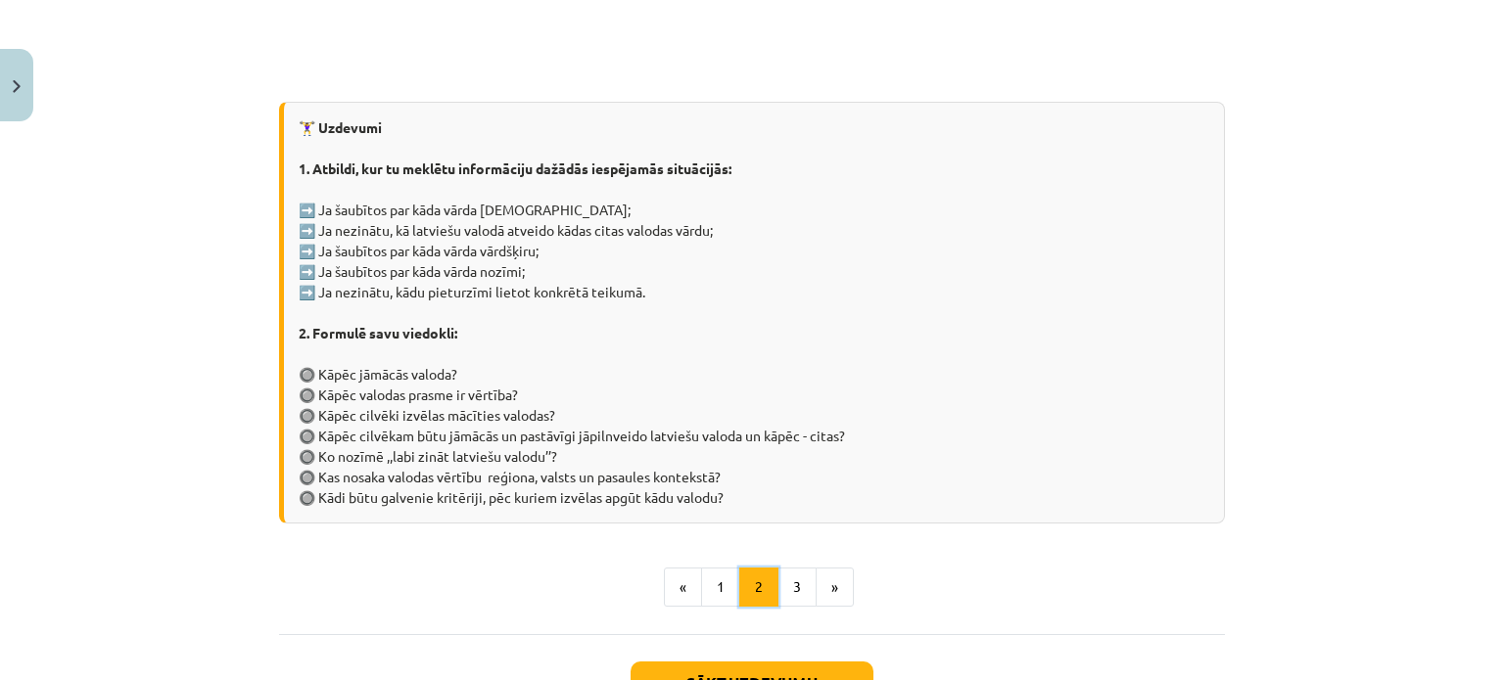
scroll to position [979, 0]
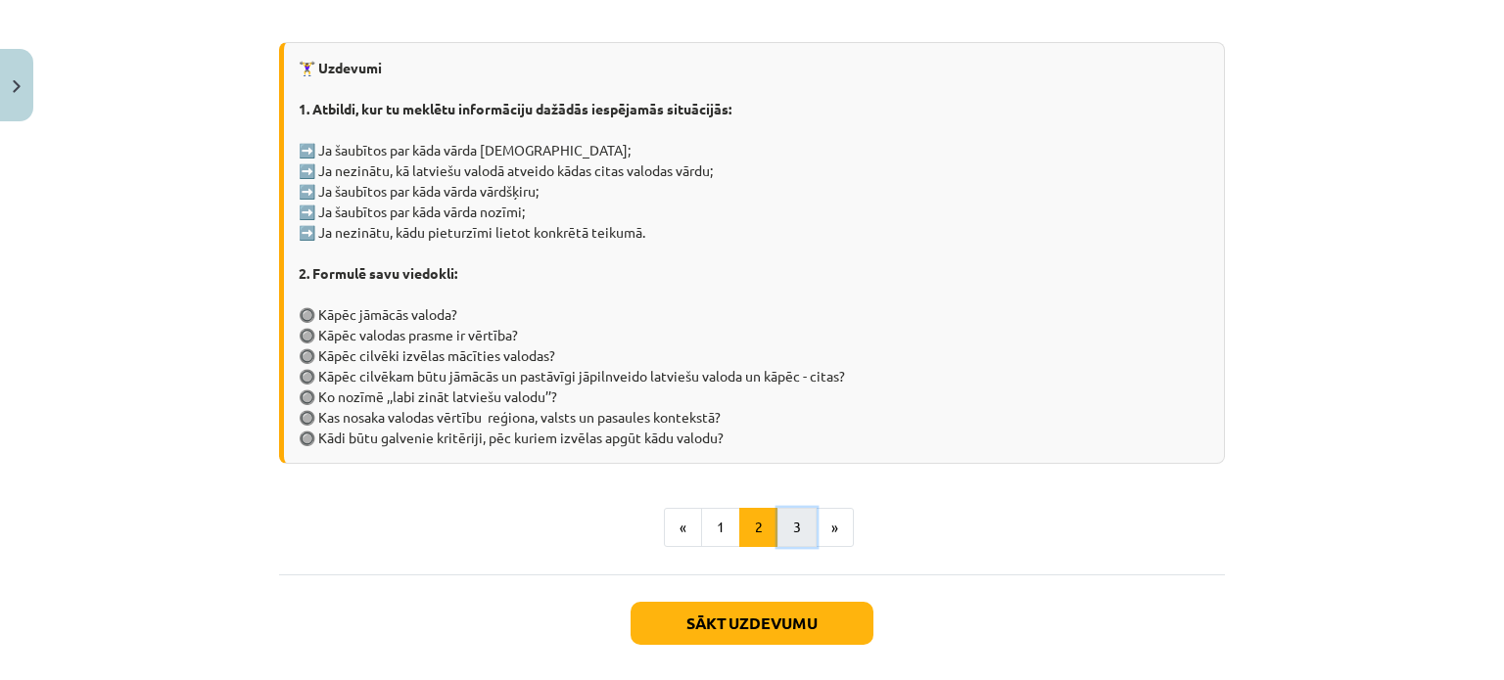
click at [797, 524] on button "3" at bounding box center [796, 527] width 39 height 39
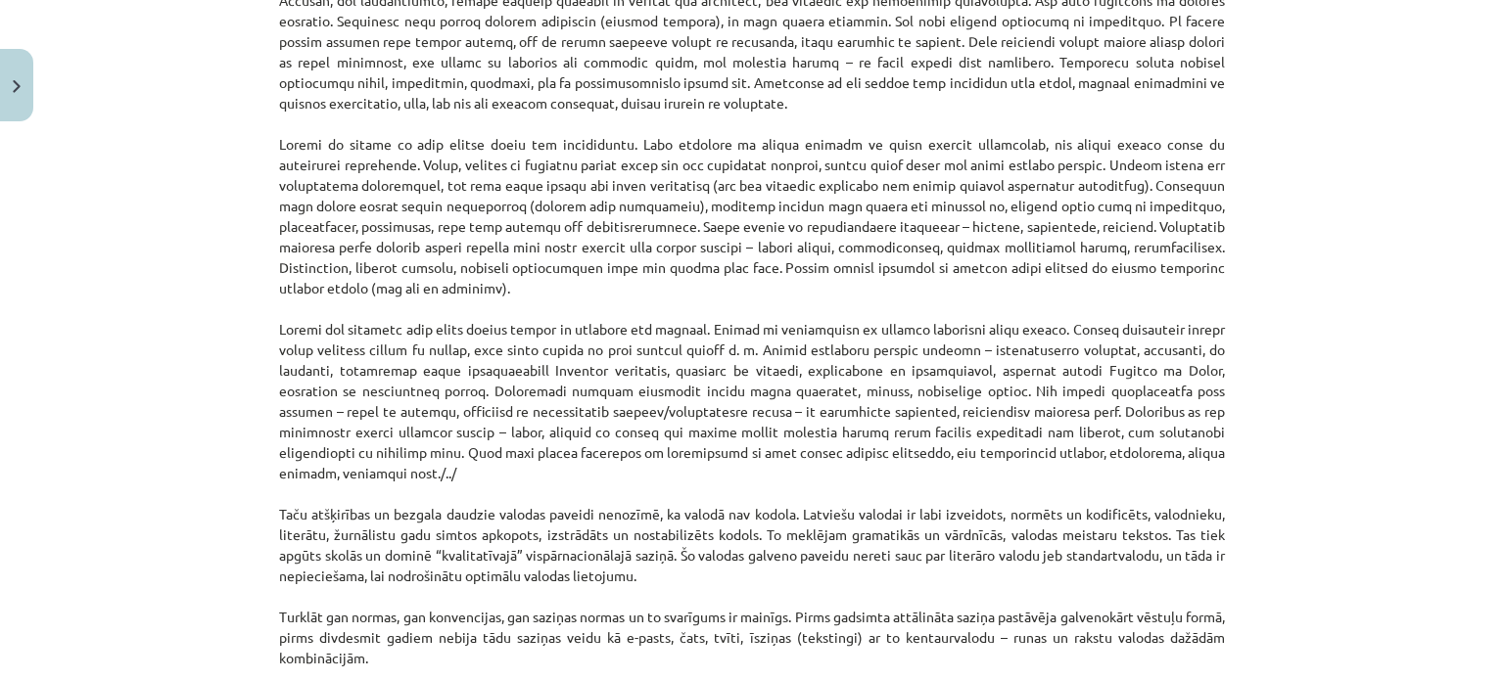
scroll to position [1029, 0]
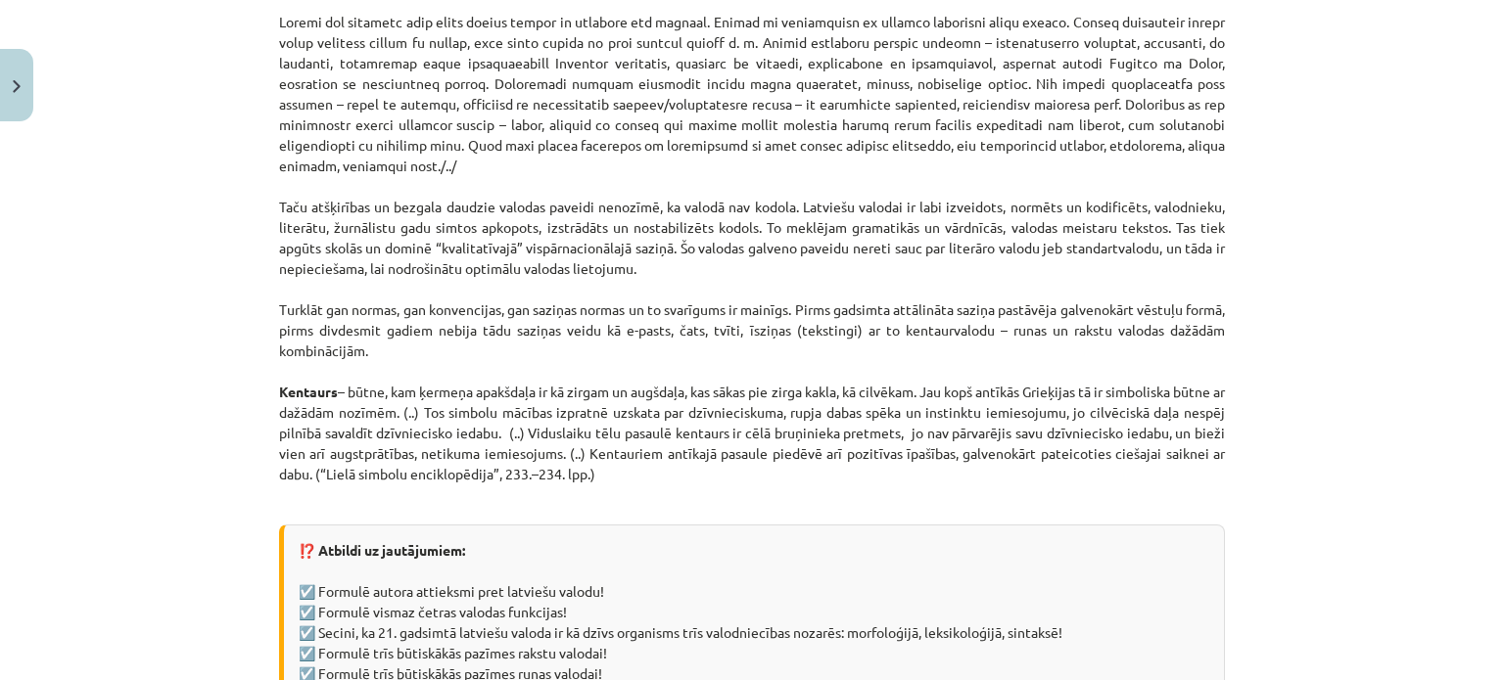
drag, startPoint x: 266, startPoint y: 277, endPoint x: 916, endPoint y: 432, distance: 668.2
click at [916, 432] on div "8 XP Saņemsi Sarežģīts 366 pilda Apraksts Uzdevums Palīdzība 📖 Lasi valodnieka …" at bounding box center [751, 199] width 969 height 2197
copy p "Latviešu valodai ir liela nozīme sabiedriskajās norisēs, tāpēc tā ir bijusi vis…"
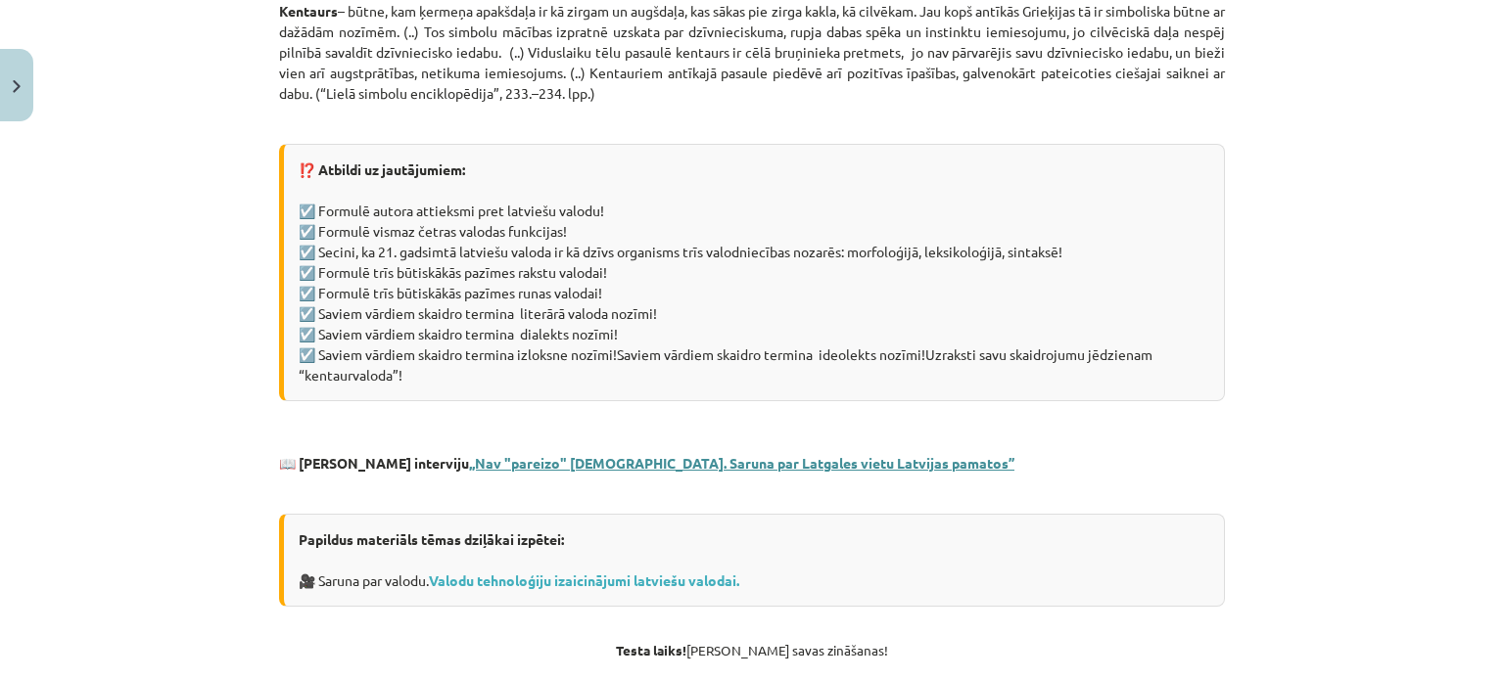
click at [516, 454] on link ",,Nav "pareizo" latviešu. Saruna par Latgales vietu Latvijas pamatos’’" at bounding box center [741, 463] width 545 height 18
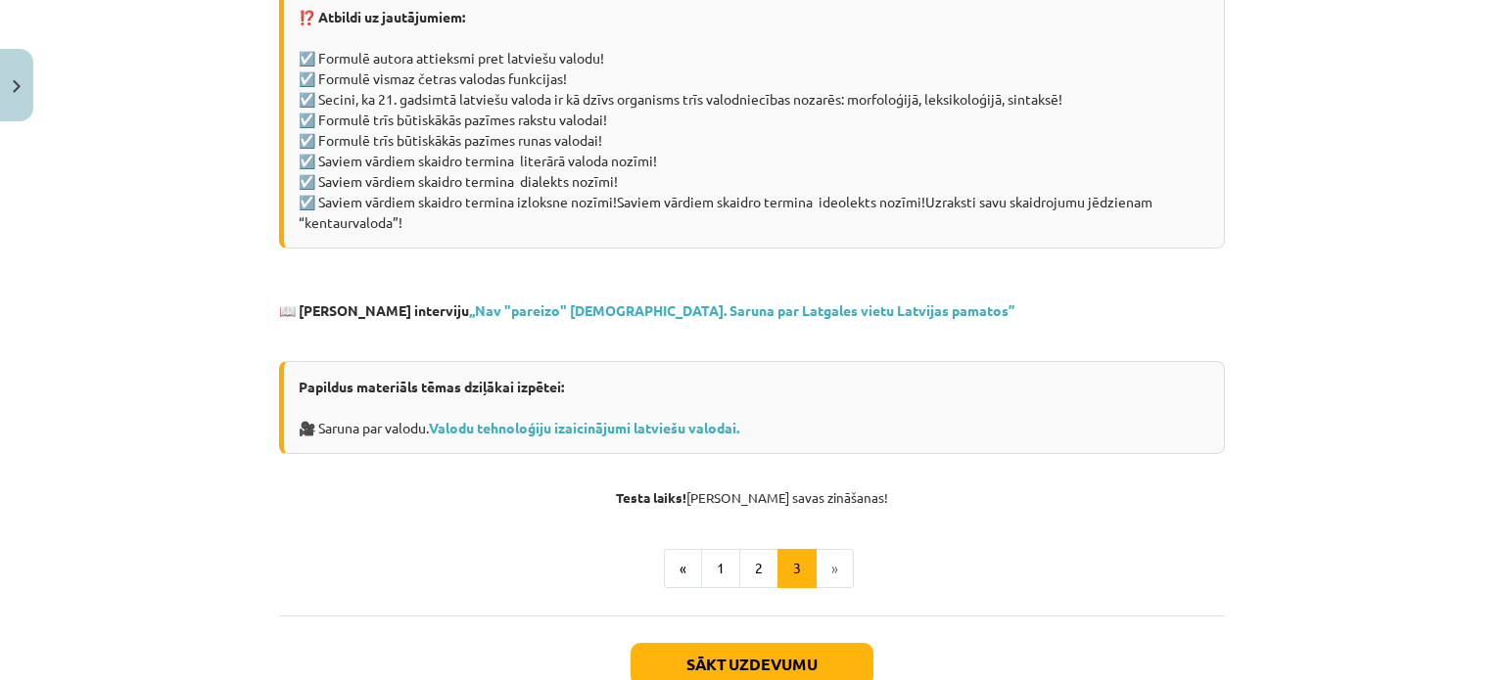
scroll to position [1562, 0]
click at [539, 419] on link "Valodu tehnoloģiju izaicinājumi latviešu valodai." at bounding box center [584, 428] width 310 height 18
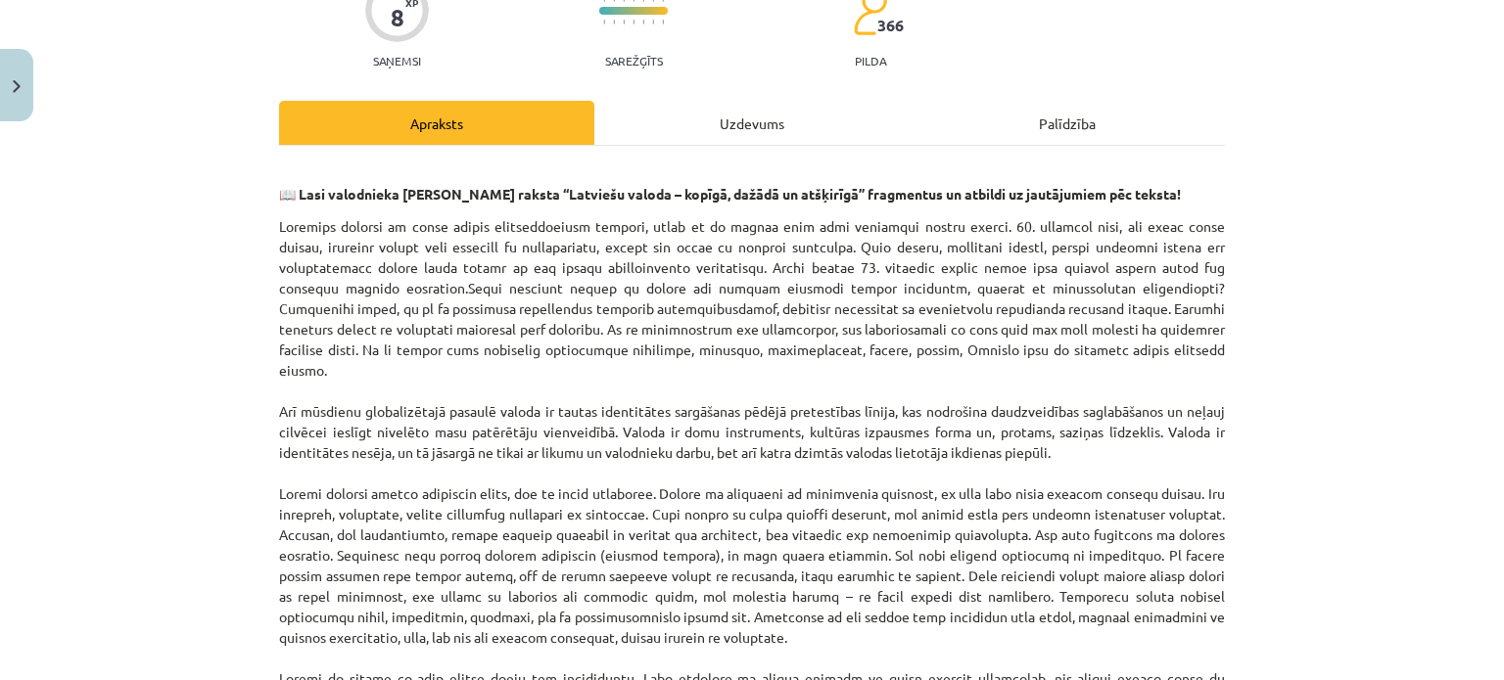
scroll to position [0, 0]
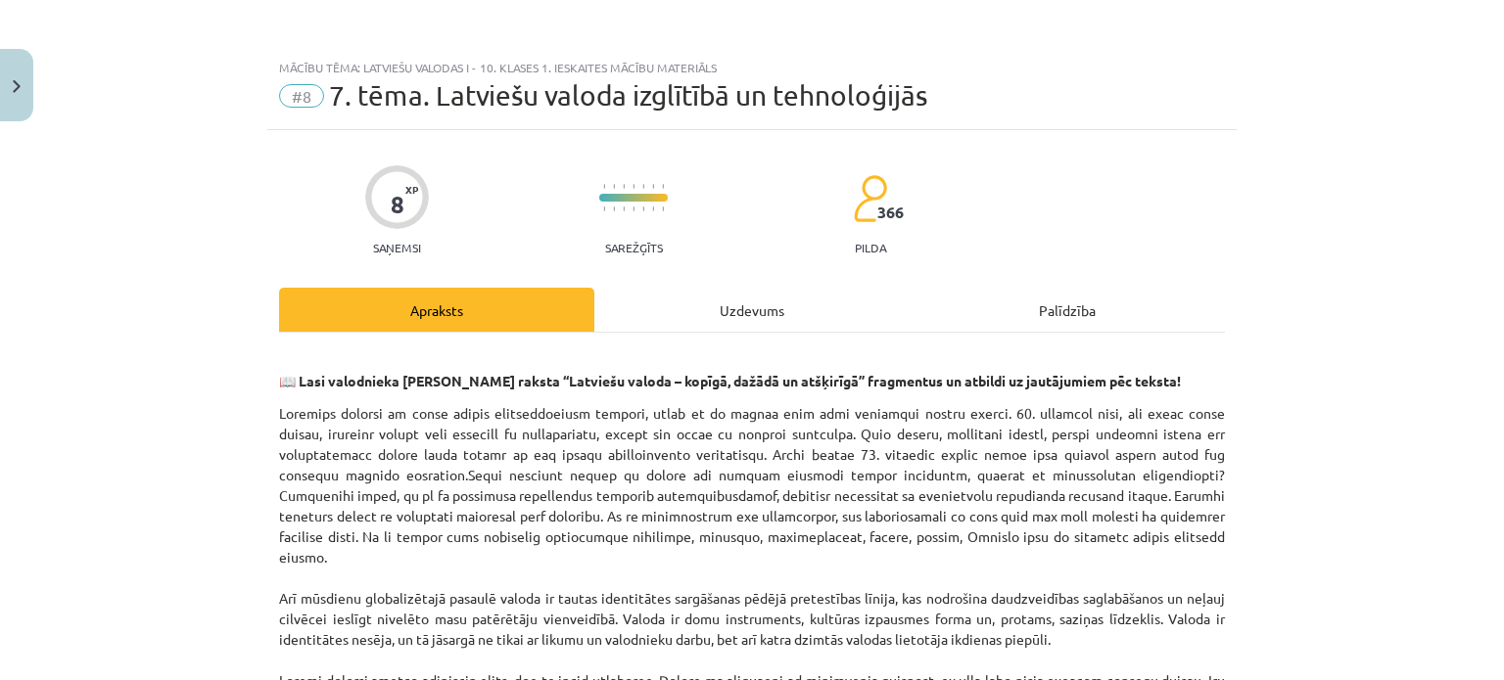
click at [755, 328] on div "Uzdevums" at bounding box center [751, 310] width 315 height 44
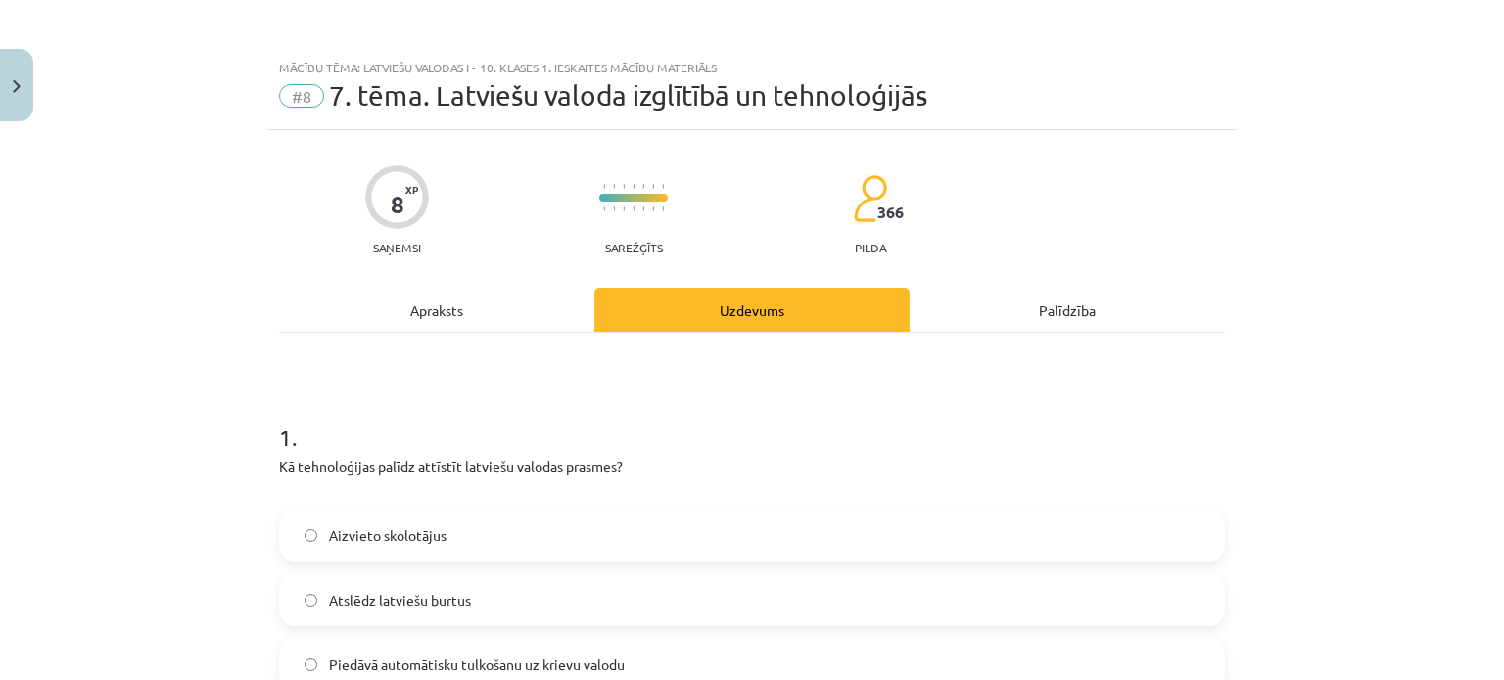
click at [380, 302] on div "Apraksts" at bounding box center [436, 310] width 315 height 44
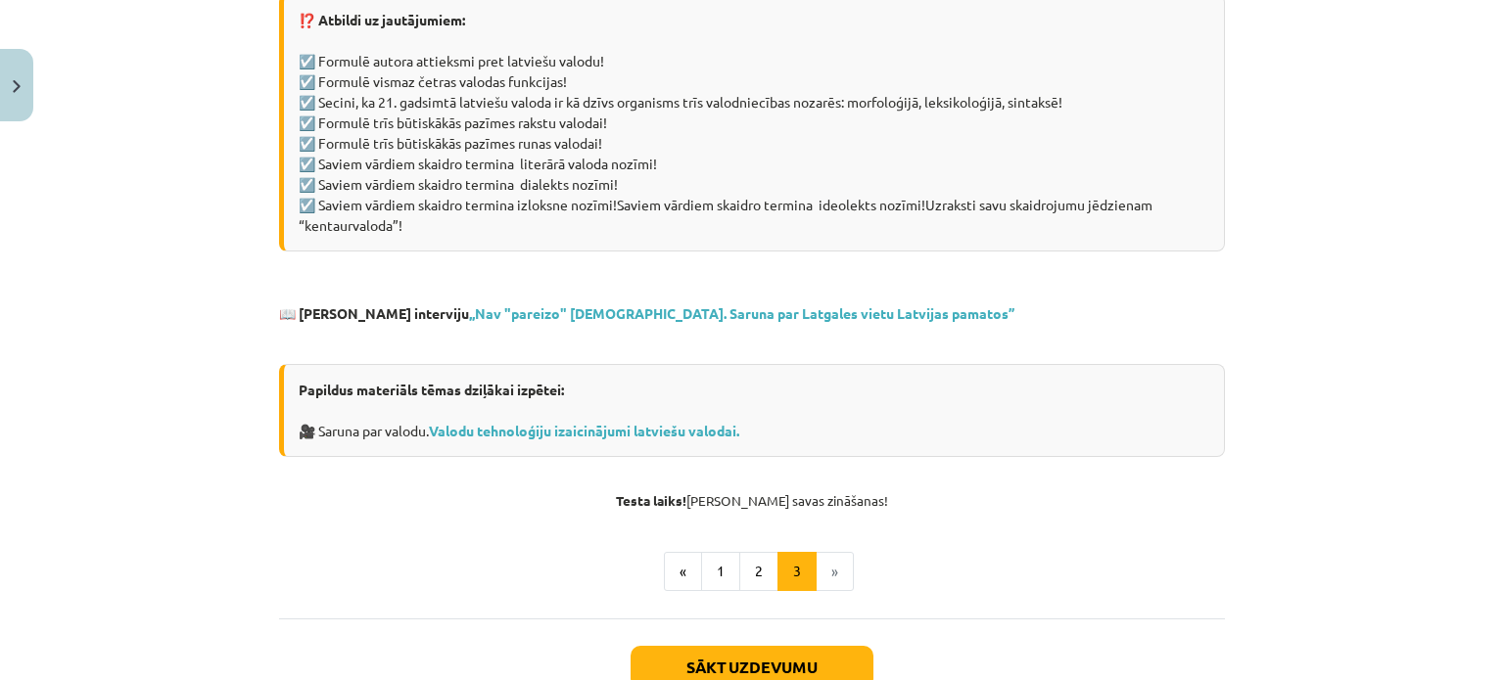
scroll to position [1653, 0]
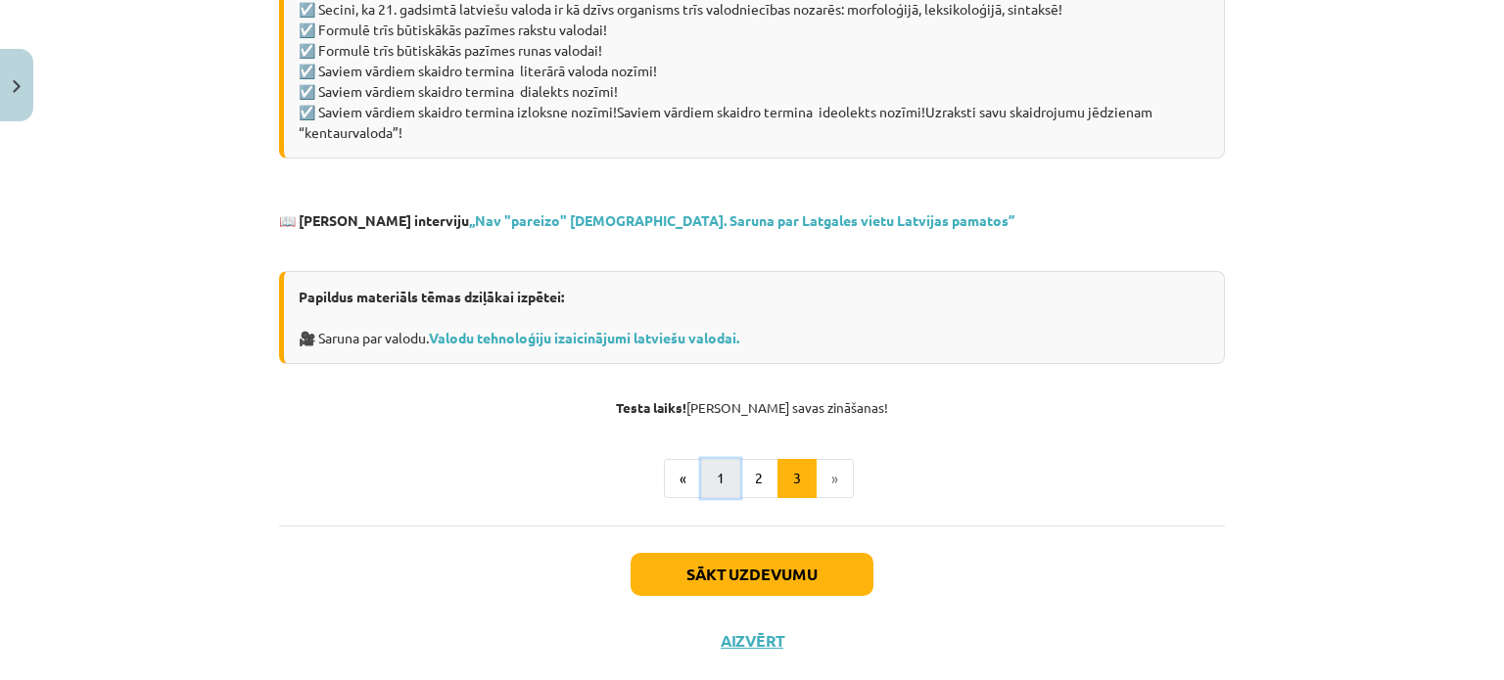
click at [712, 459] on button "1" at bounding box center [720, 478] width 39 height 39
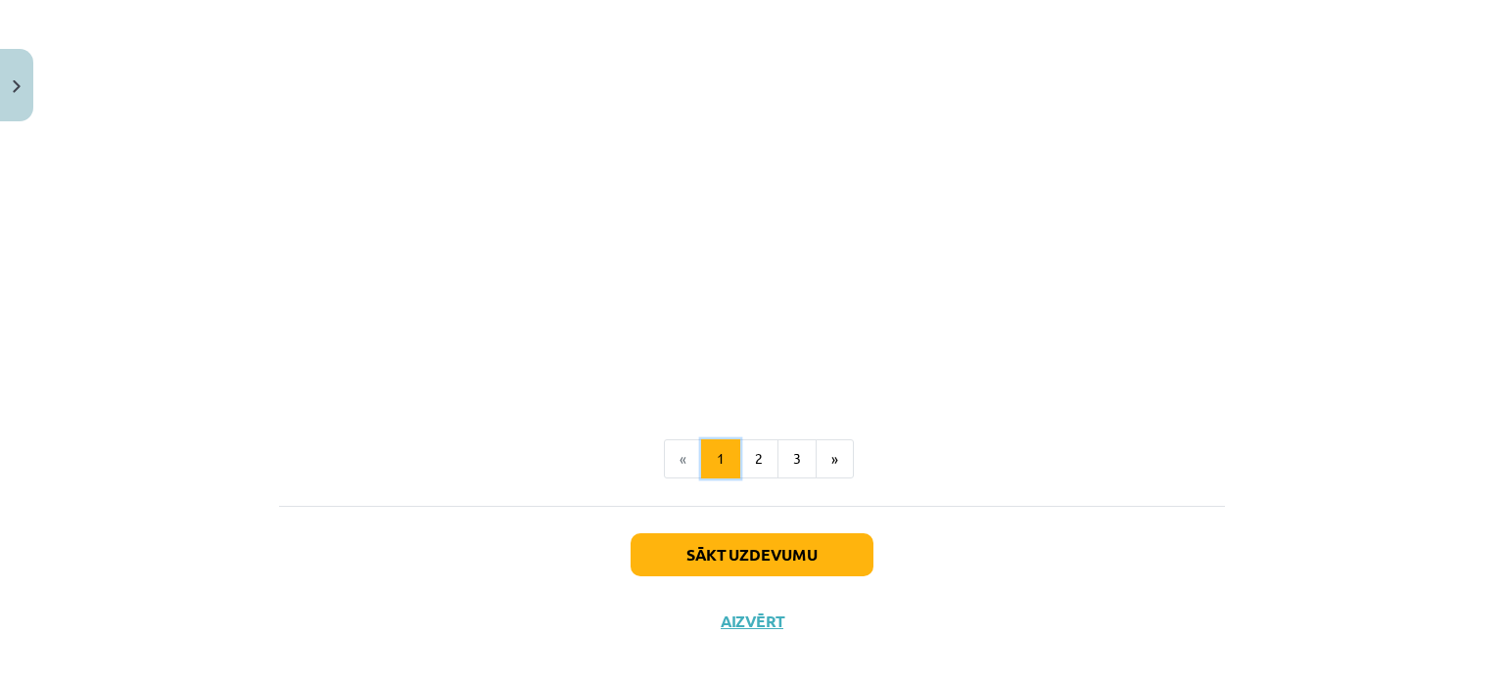
scroll to position [1124, 0]
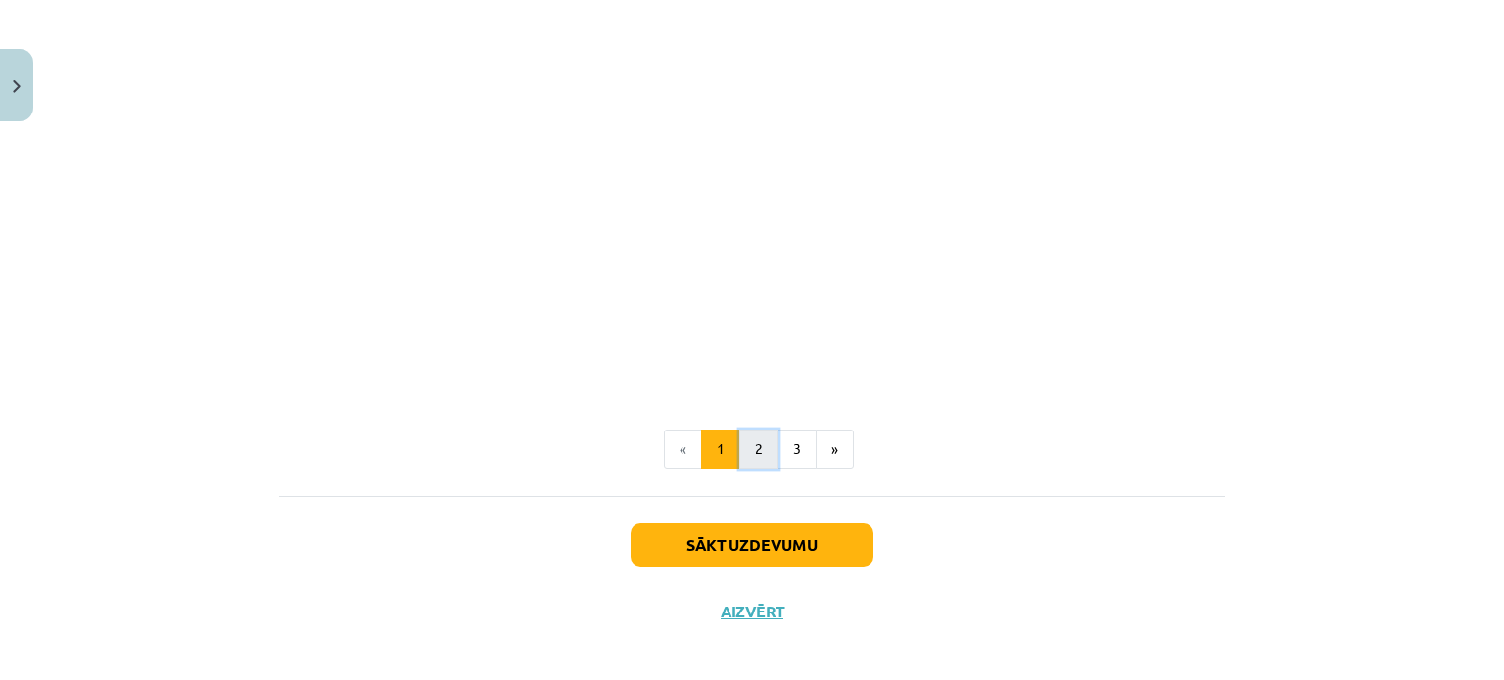
click at [741, 451] on button "2" at bounding box center [758, 449] width 39 height 39
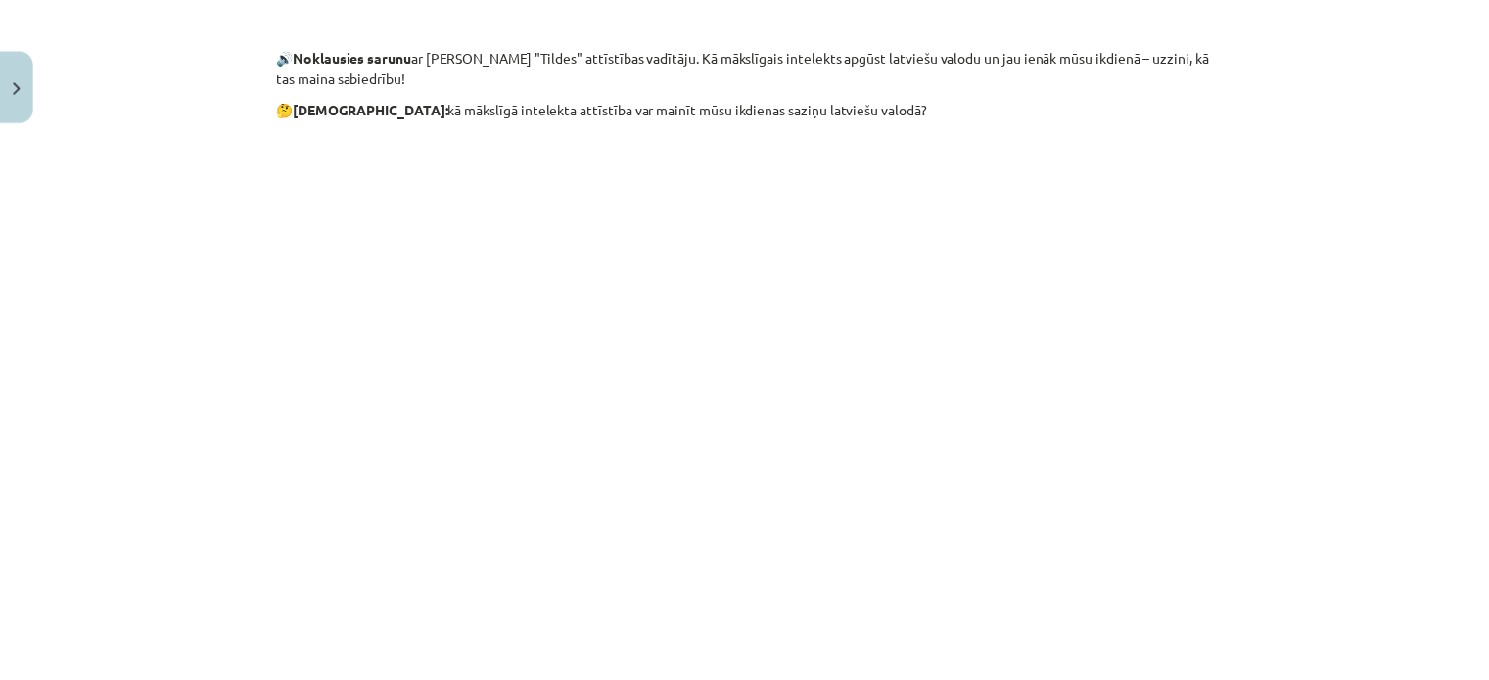
scroll to position [0, 0]
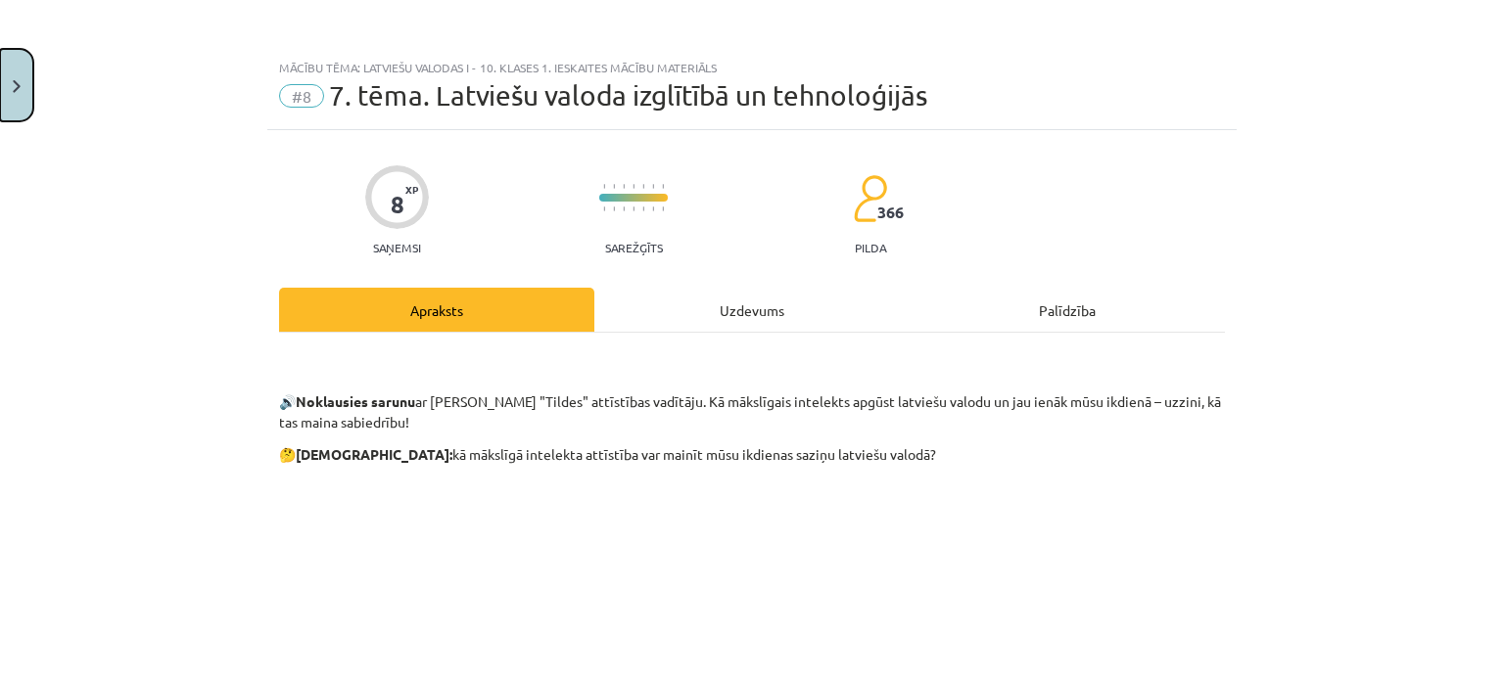
click at [0, 79] on button "Close" at bounding box center [16, 85] width 33 height 72
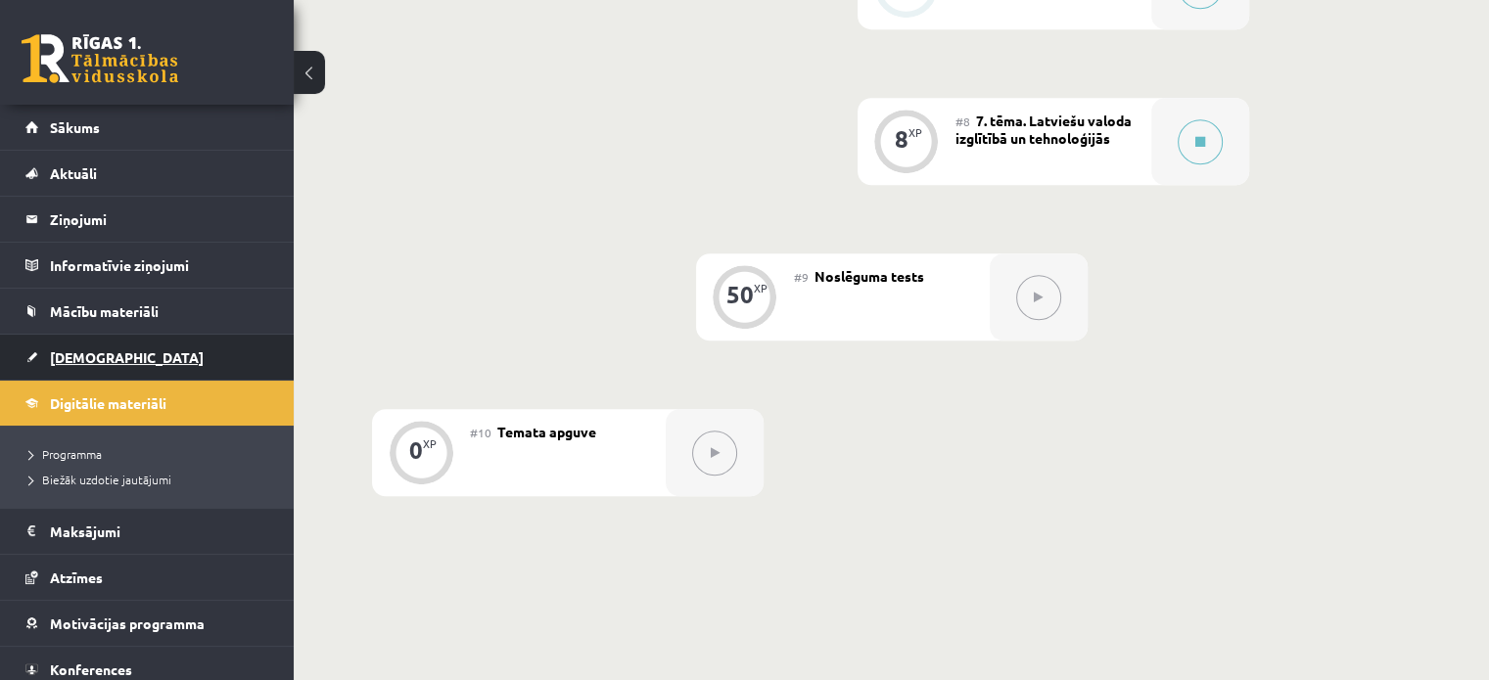
click at [98, 346] on link "[DEMOGRAPHIC_DATA]" at bounding box center [147, 357] width 244 height 45
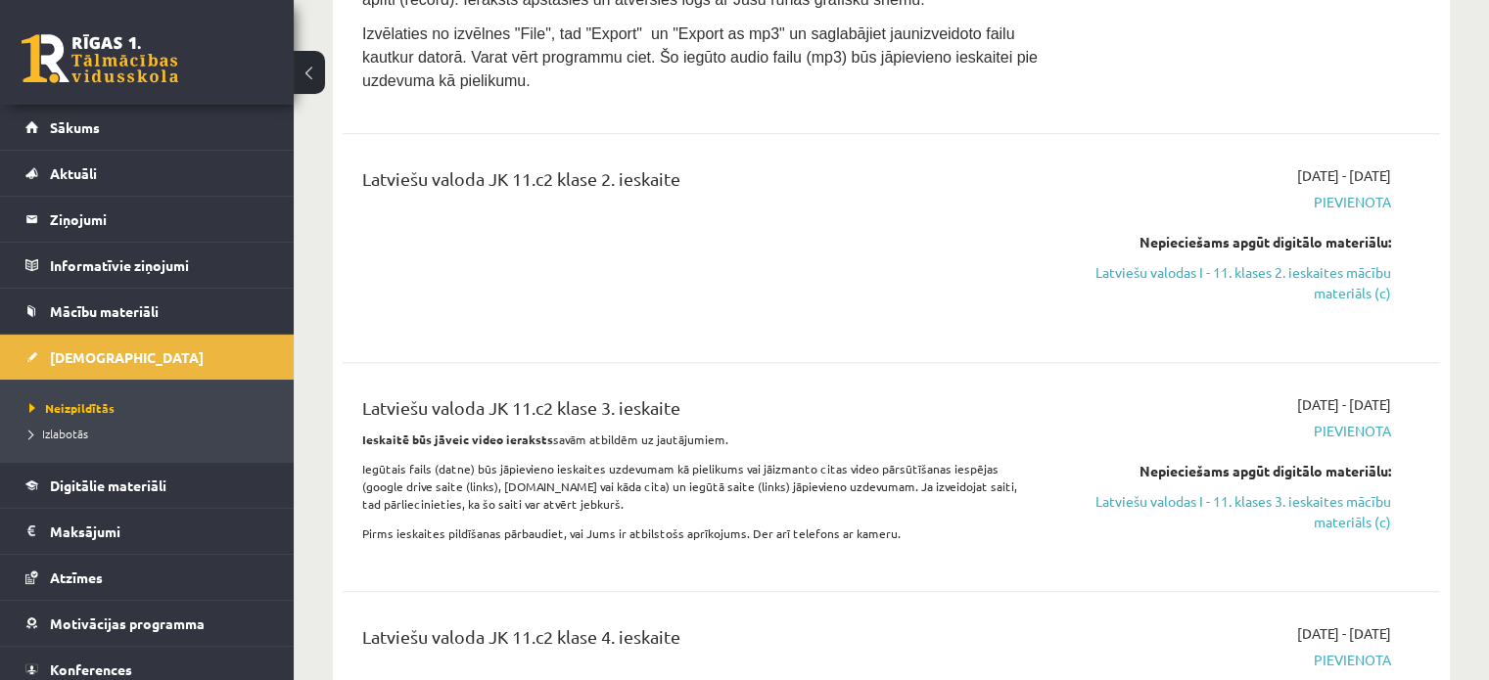
scroll to position [1554, 0]
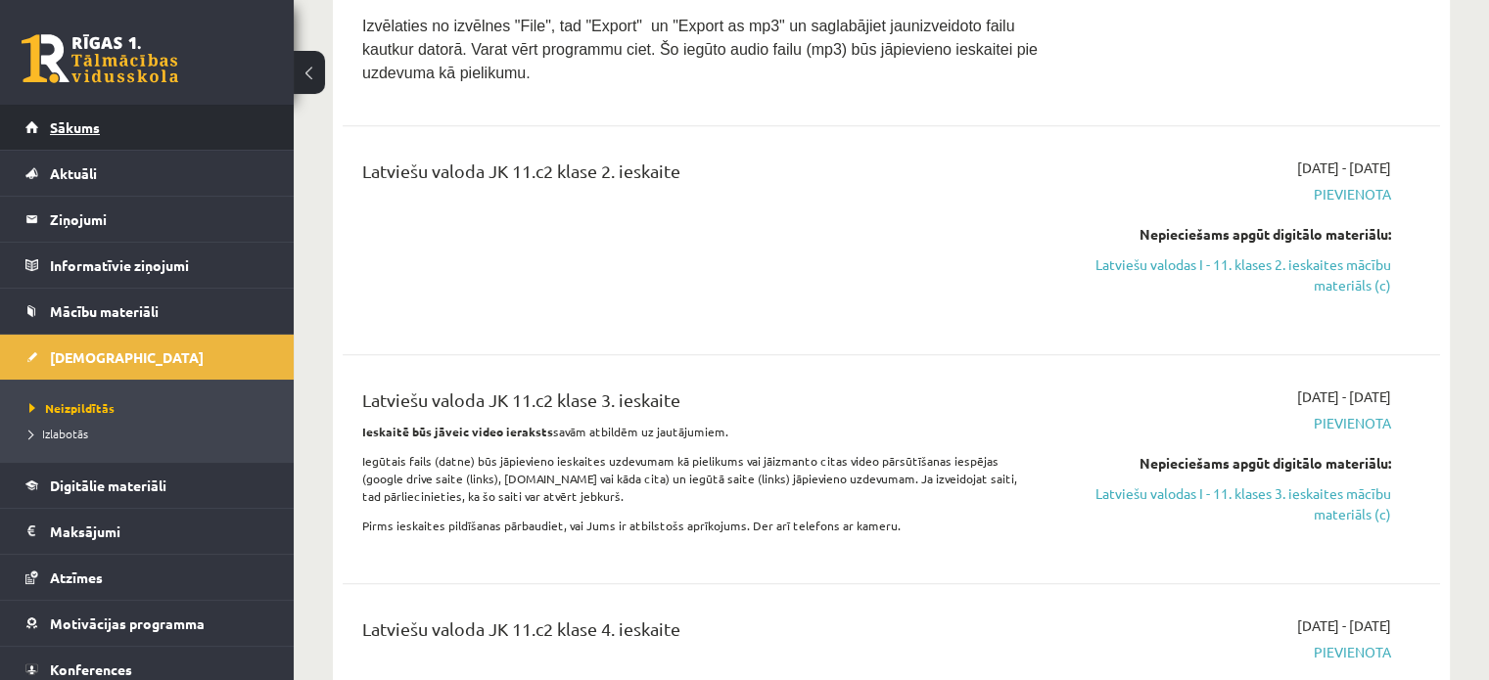
click at [167, 125] on link "Sākums" at bounding box center [147, 127] width 244 height 45
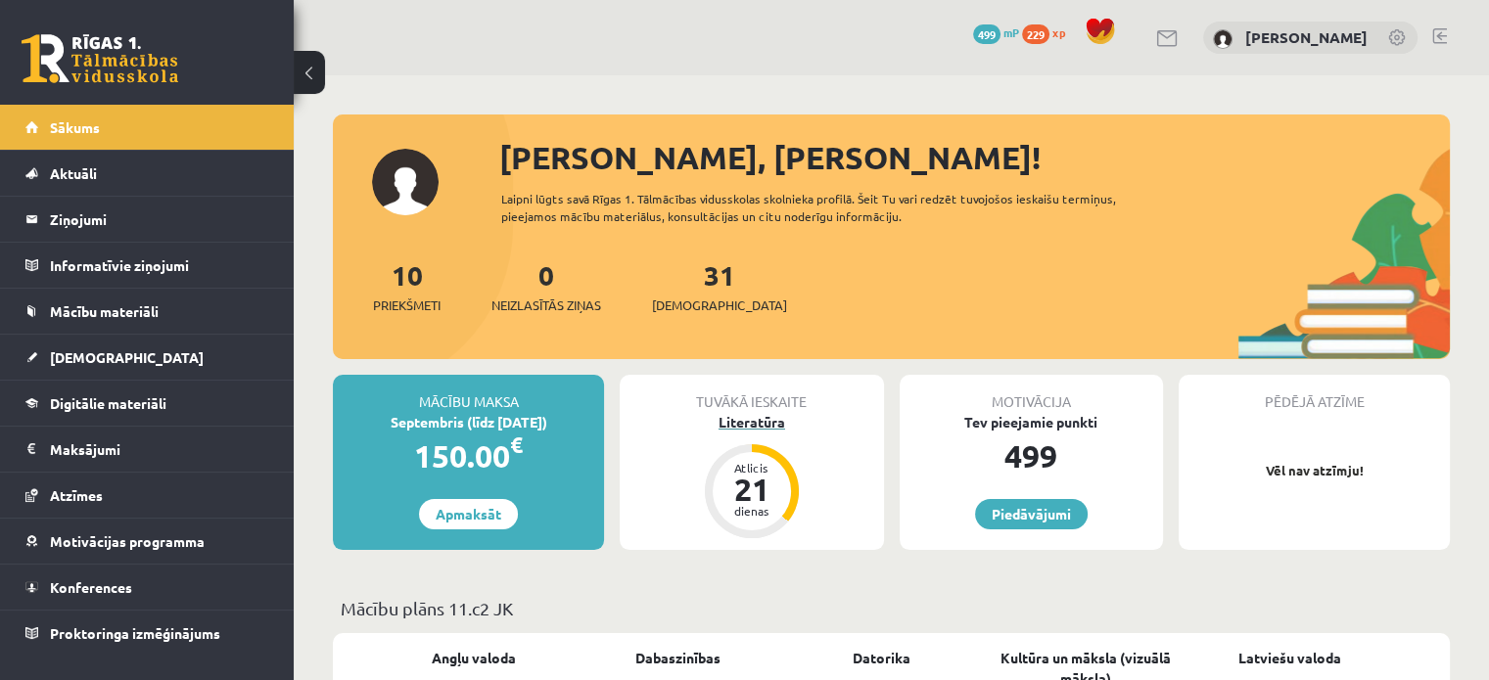
click at [748, 426] on div "Literatūra" at bounding box center [751, 422] width 263 height 21
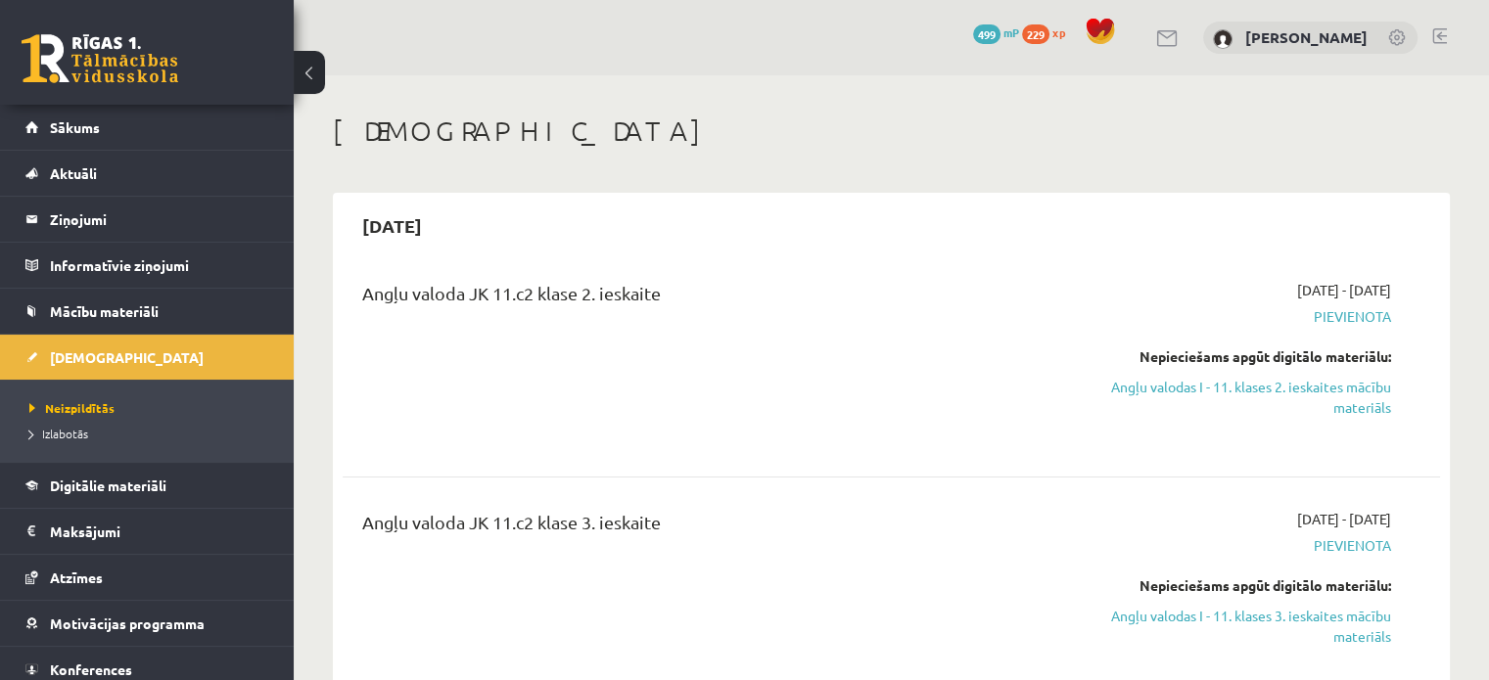
click at [930, 338] on div "Angļu valoda JK 11.c2 klase 2. ieskaite" at bounding box center [701, 362] width 706 height 165
click at [86, 433] on span "Izlabotās" at bounding box center [58, 434] width 59 height 16
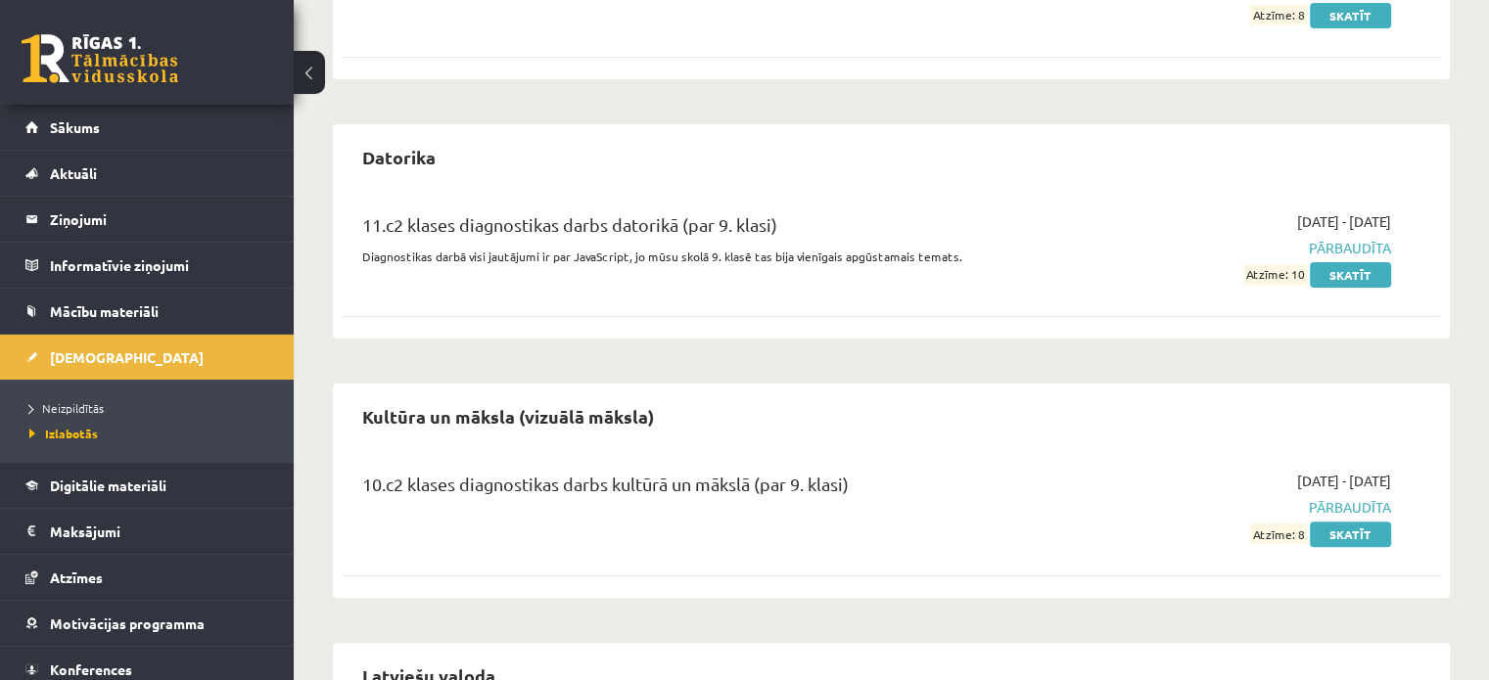
scroll to position [469, 0]
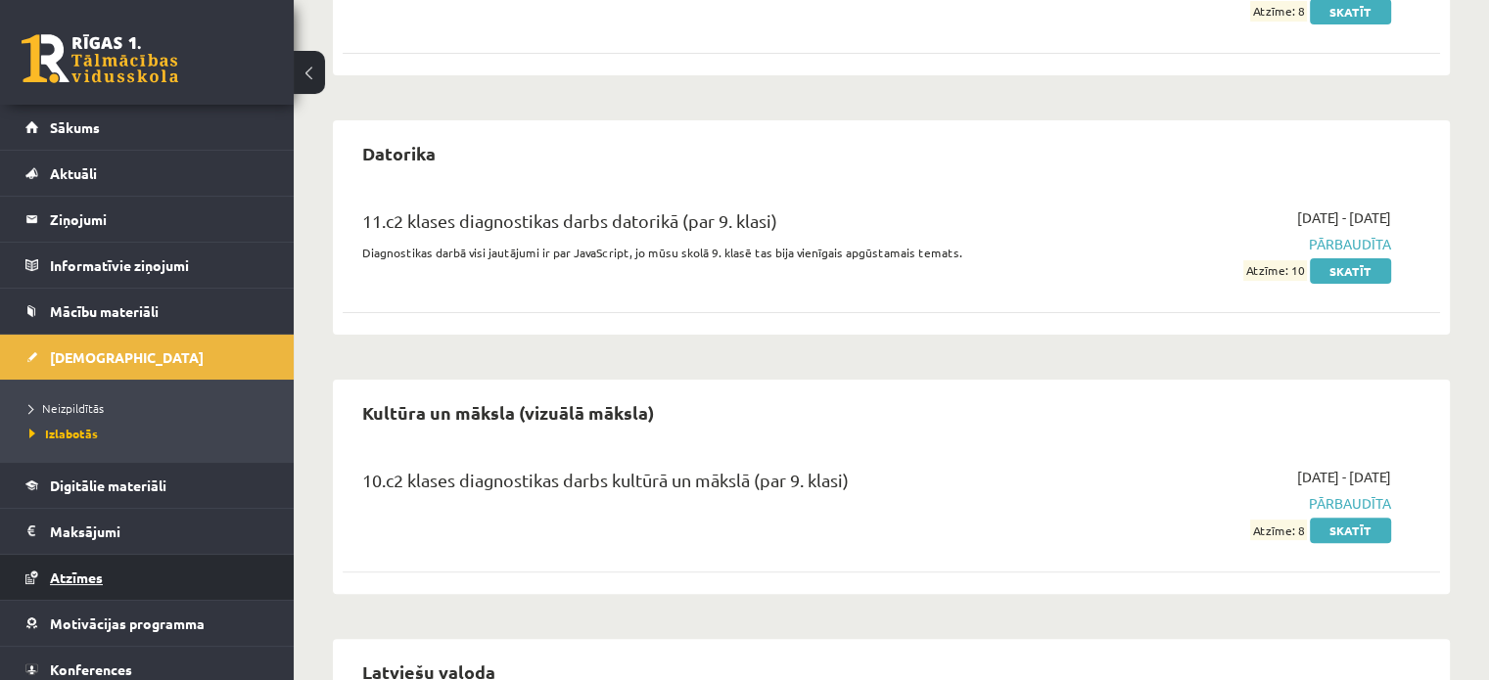
click at [76, 590] on link "Atzīmes" at bounding box center [147, 577] width 244 height 45
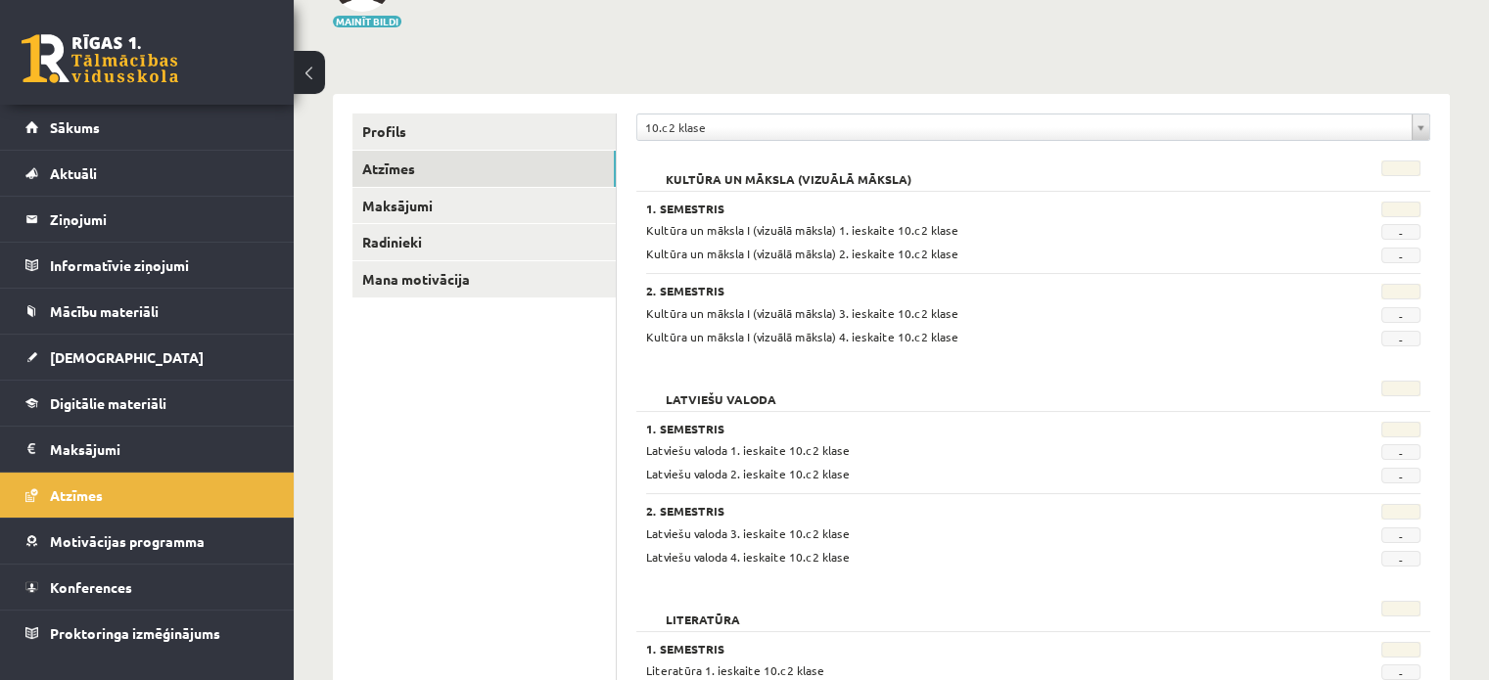
scroll to position [157, 0]
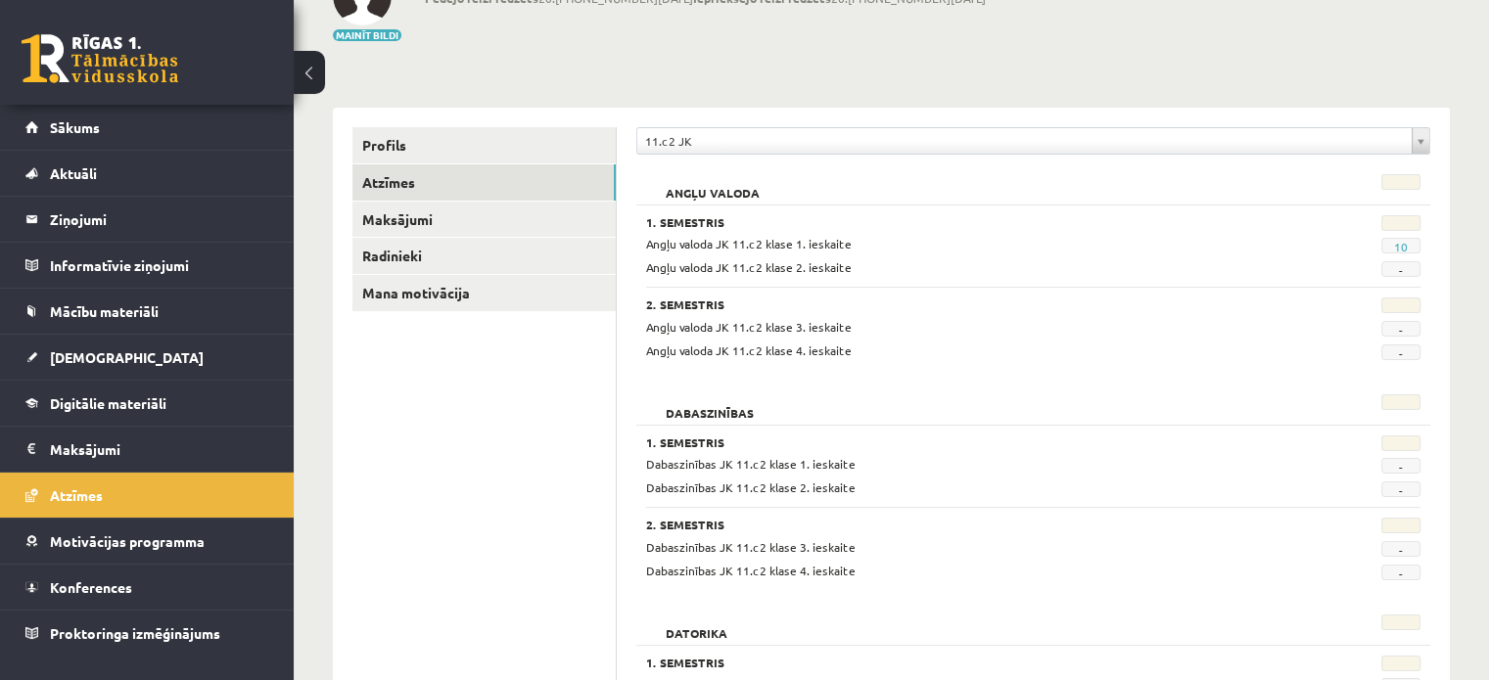
scroll to position [204, 0]
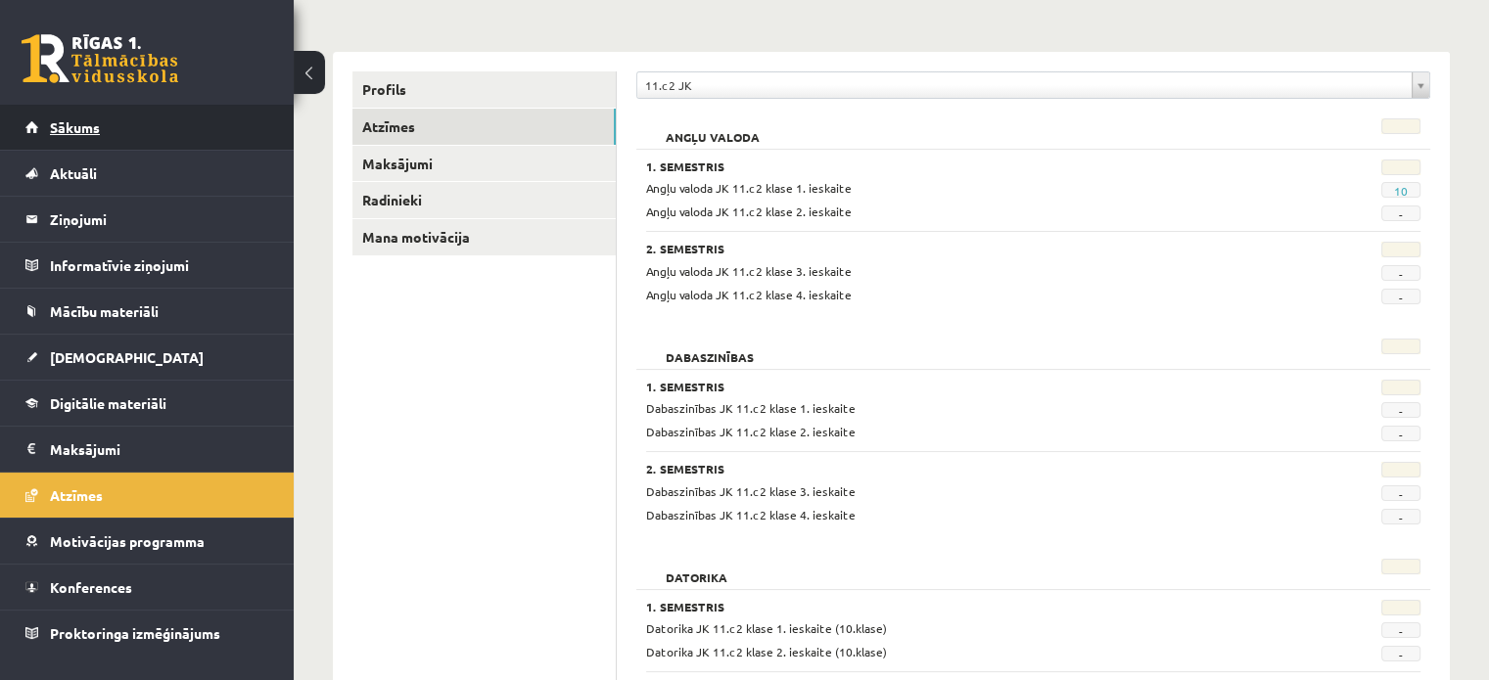
click at [90, 136] on link "Sākums" at bounding box center [147, 127] width 244 height 45
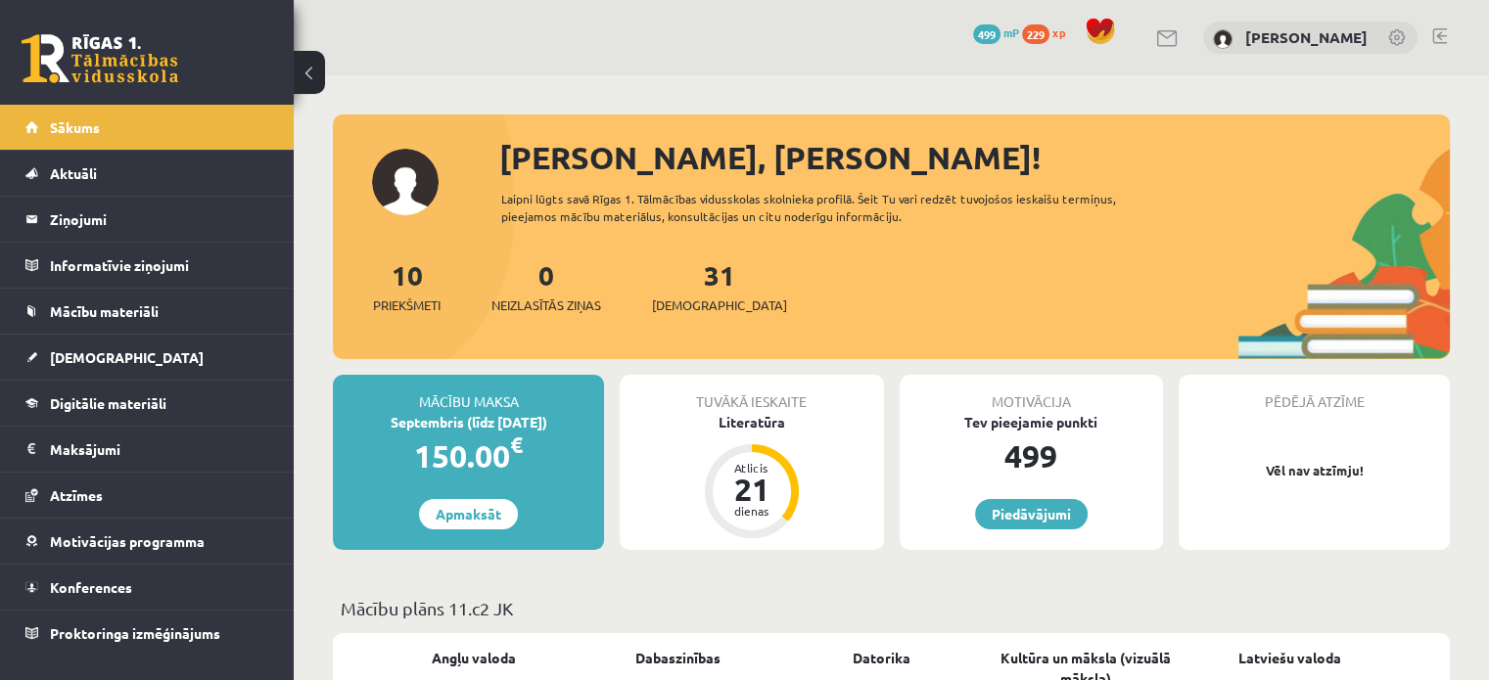
scroll to position [176, 0]
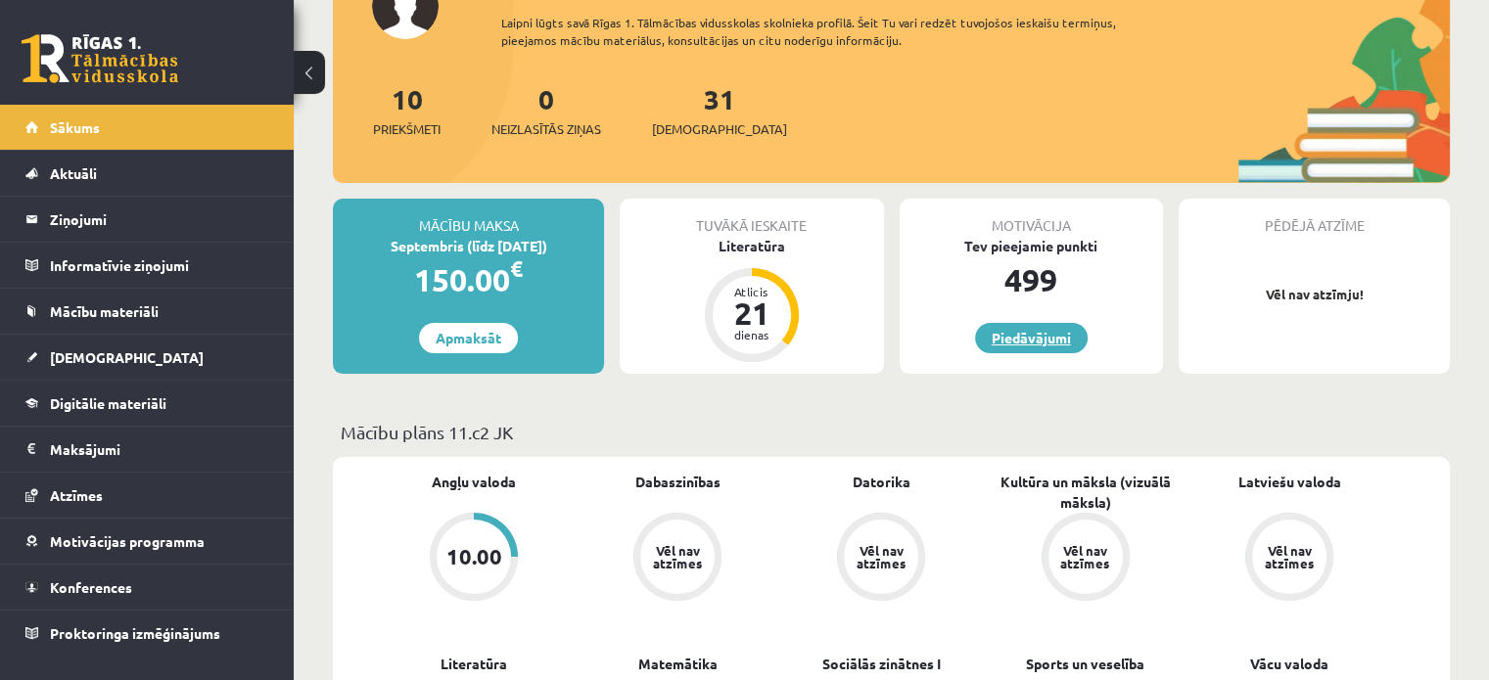
click at [1052, 344] on link "Piedāvājumi" at bounding box center [1031, 338] width 113 height 30
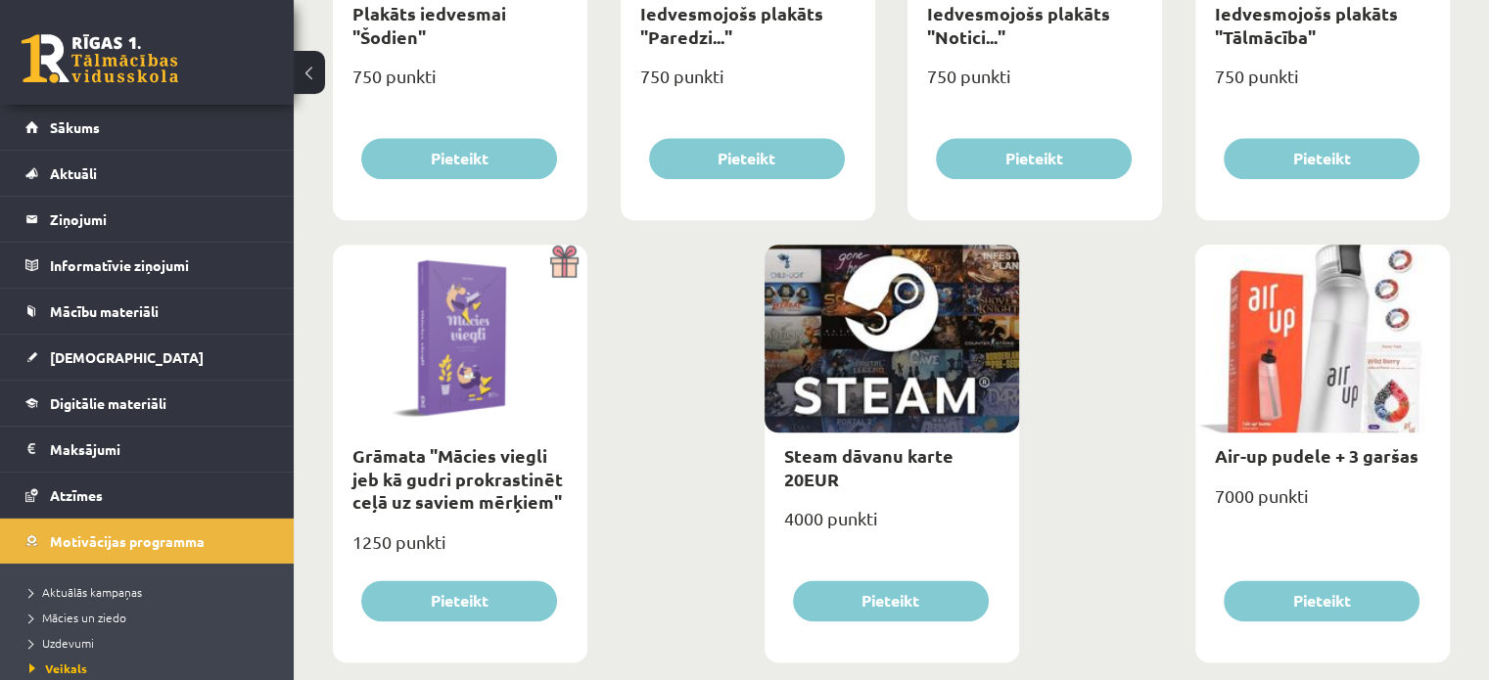
scroll to position [2327, 0]
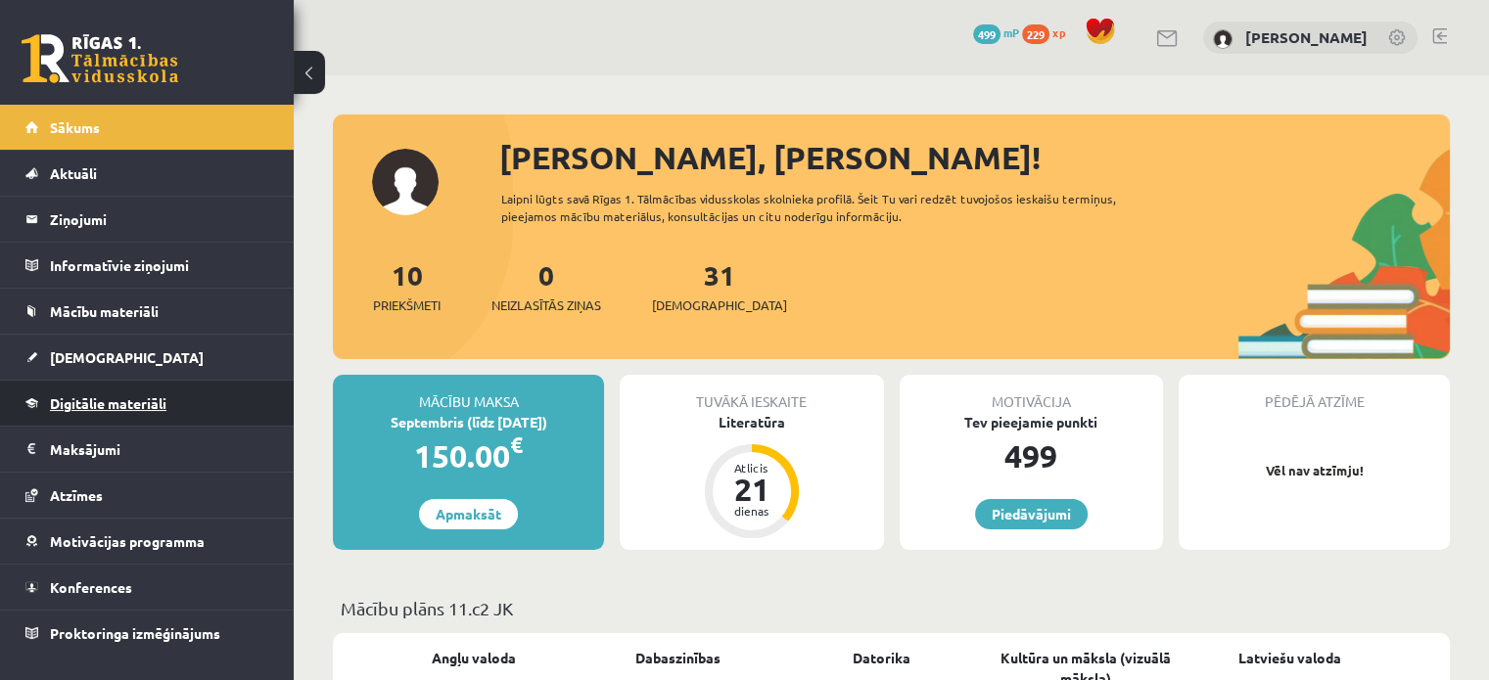
click at [103, 419] on link "Digitālie materiāli" at bounding box center [147, 403] width 244 height 45
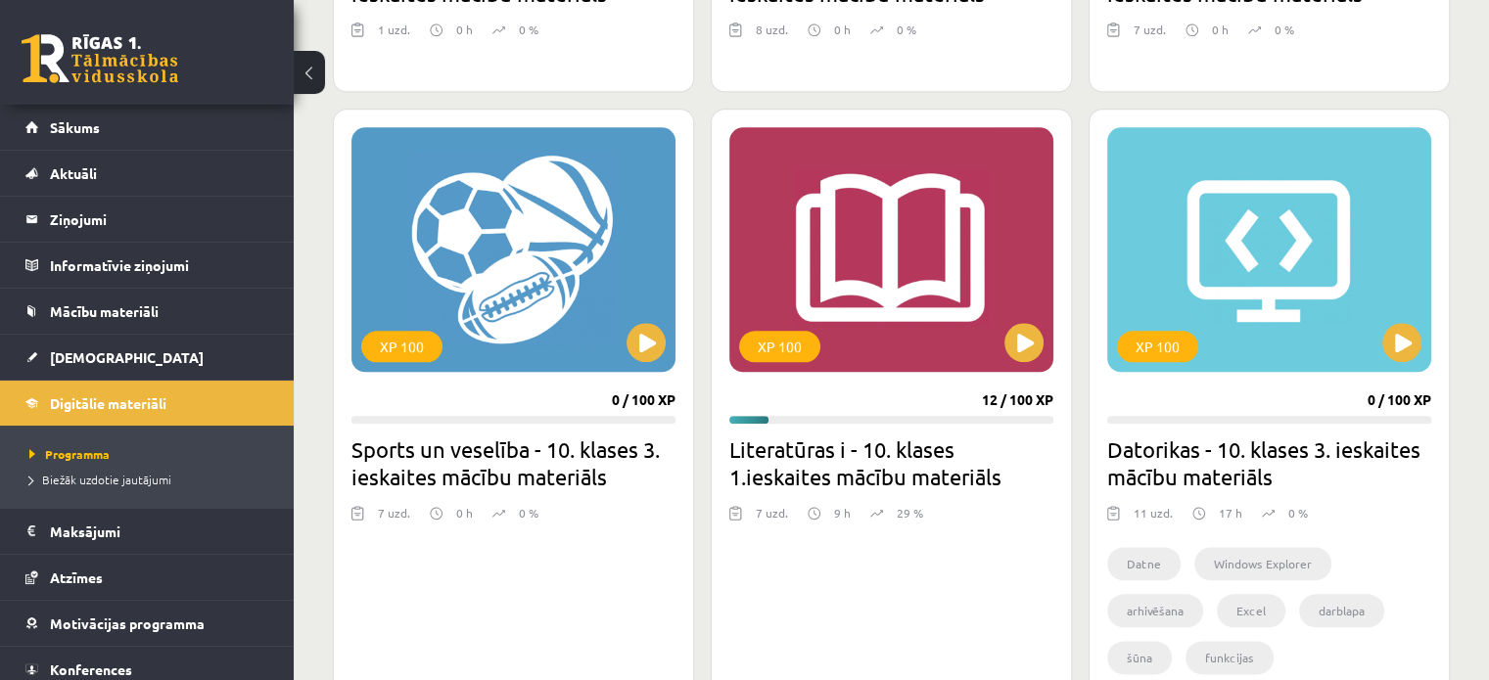
scroll to position [2160, 0]
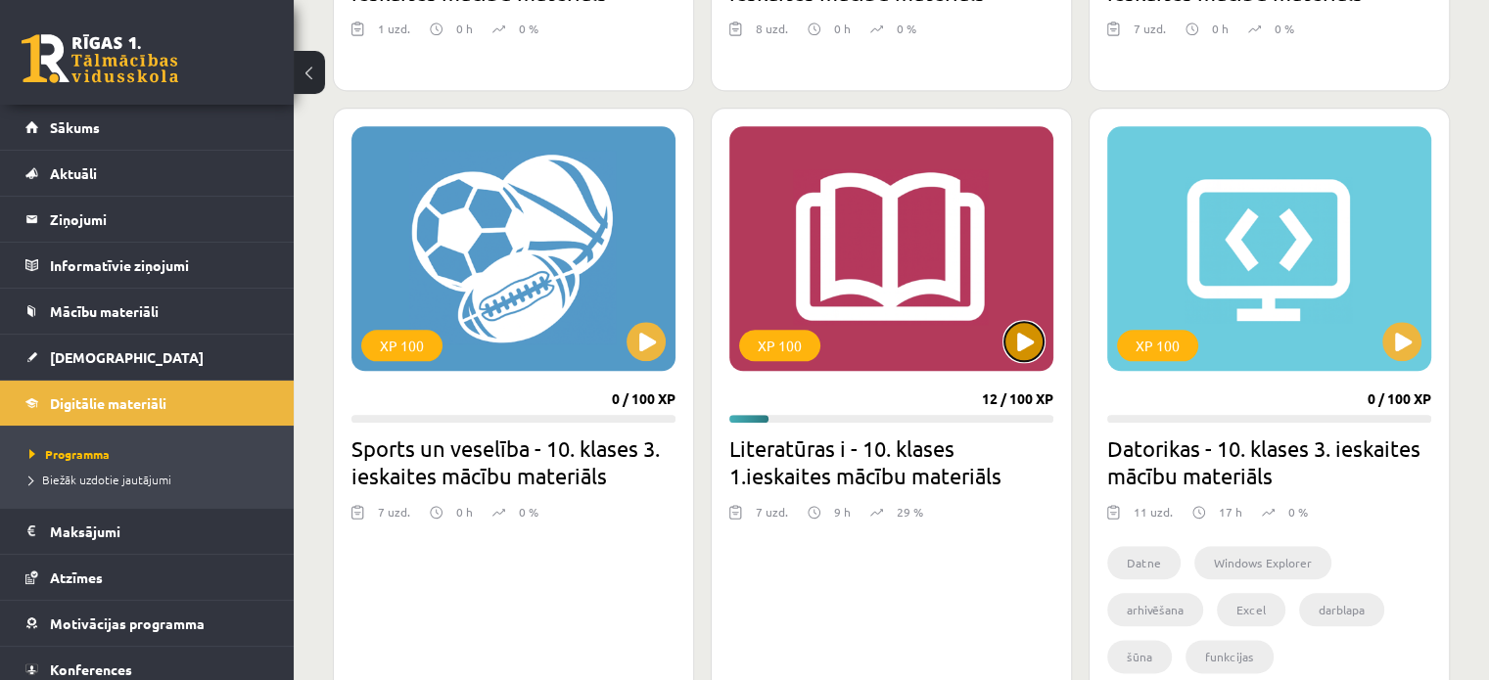
click at [1029, 341] on button at bounding box center [1023, 341] width 39 height 39
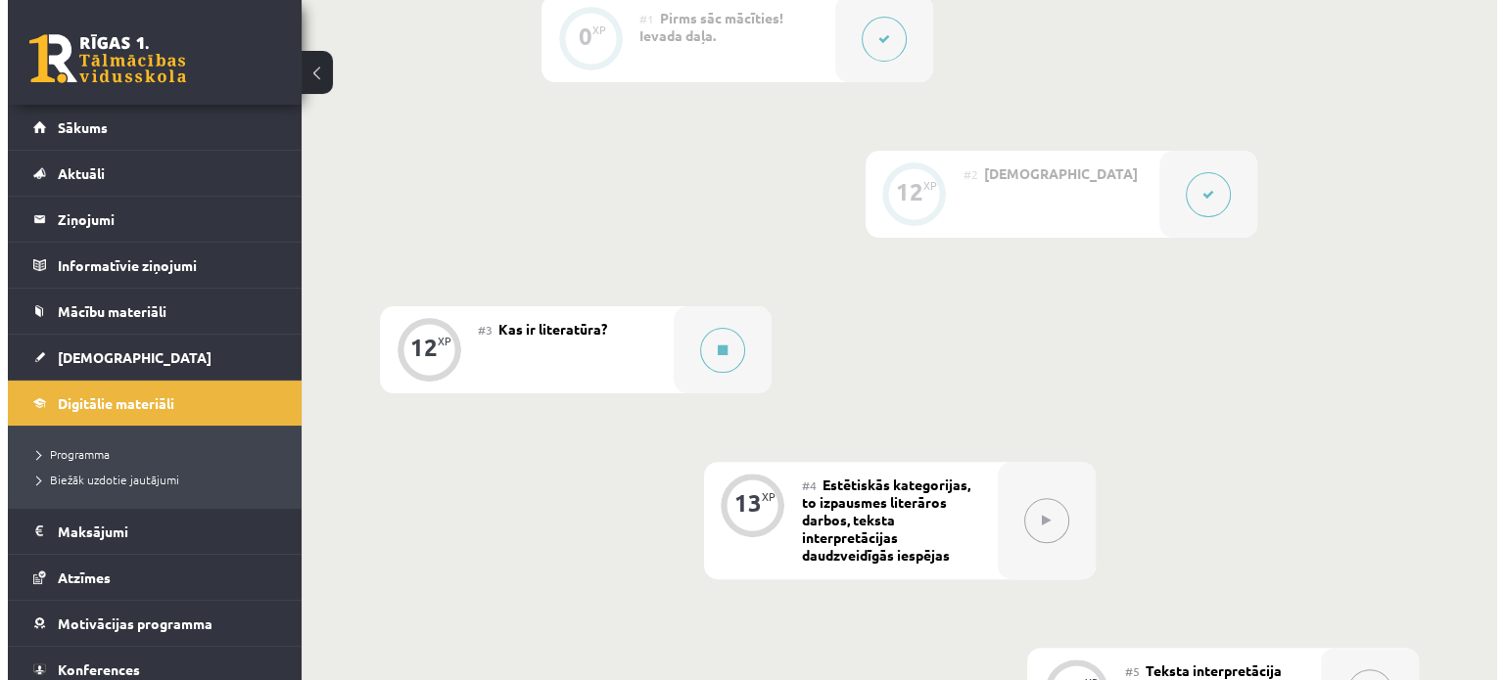
scroll to position [482, 0]
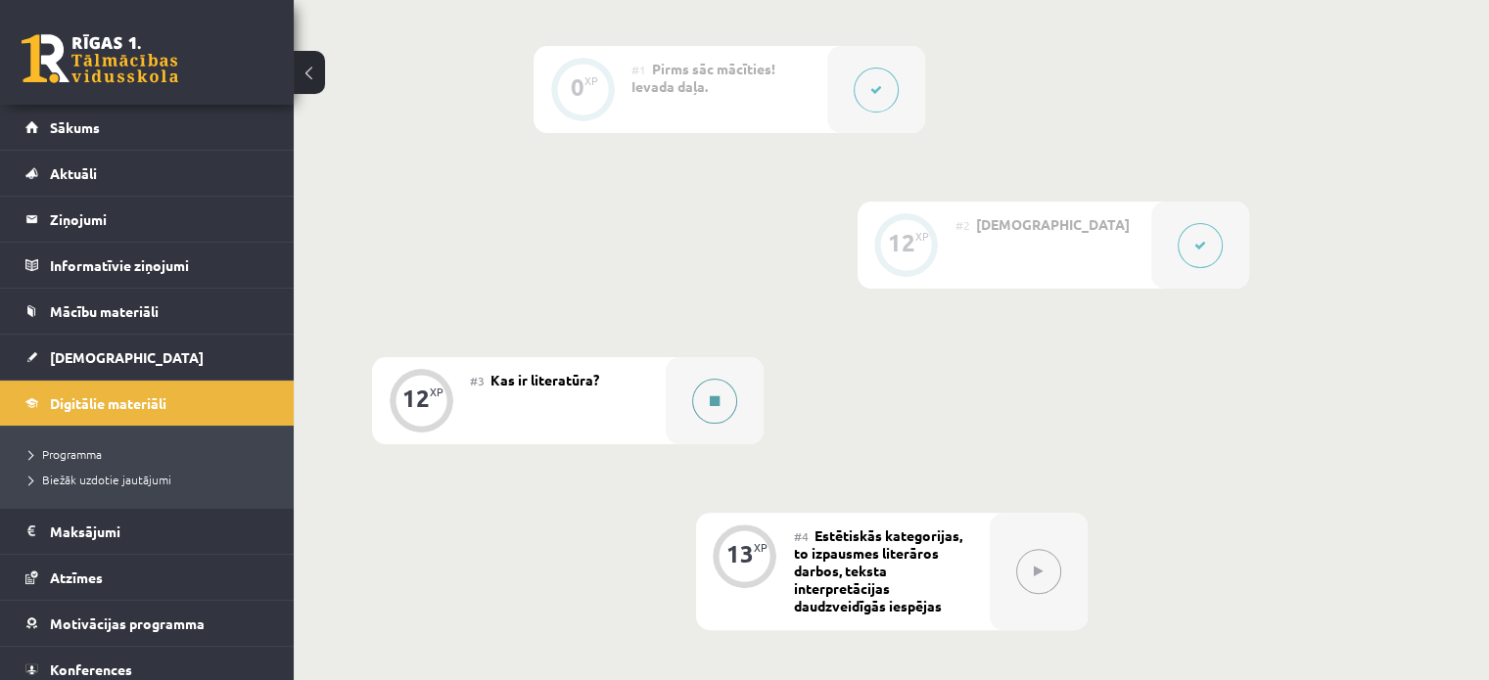
click at [693, 387] on div at bounding box center [715, 400] width 98 height 87
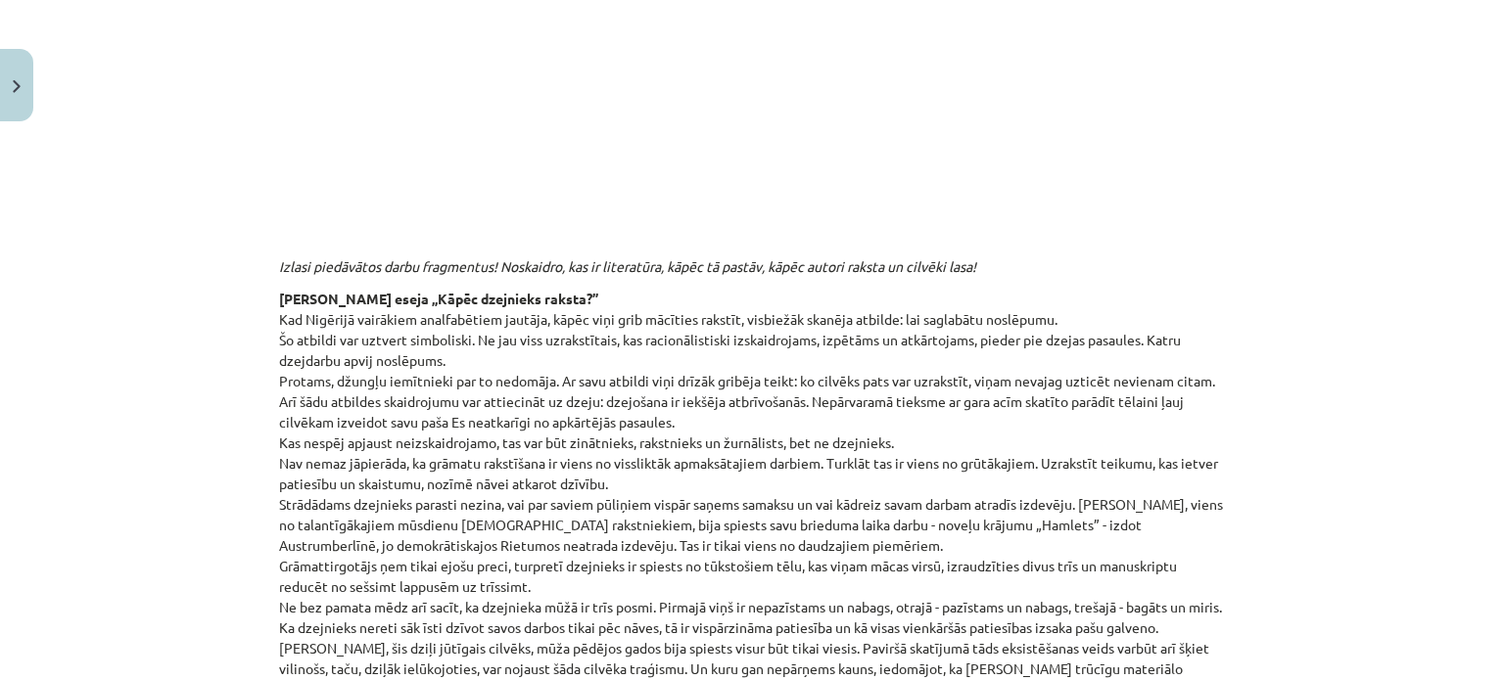
scroll to position [0, 0]
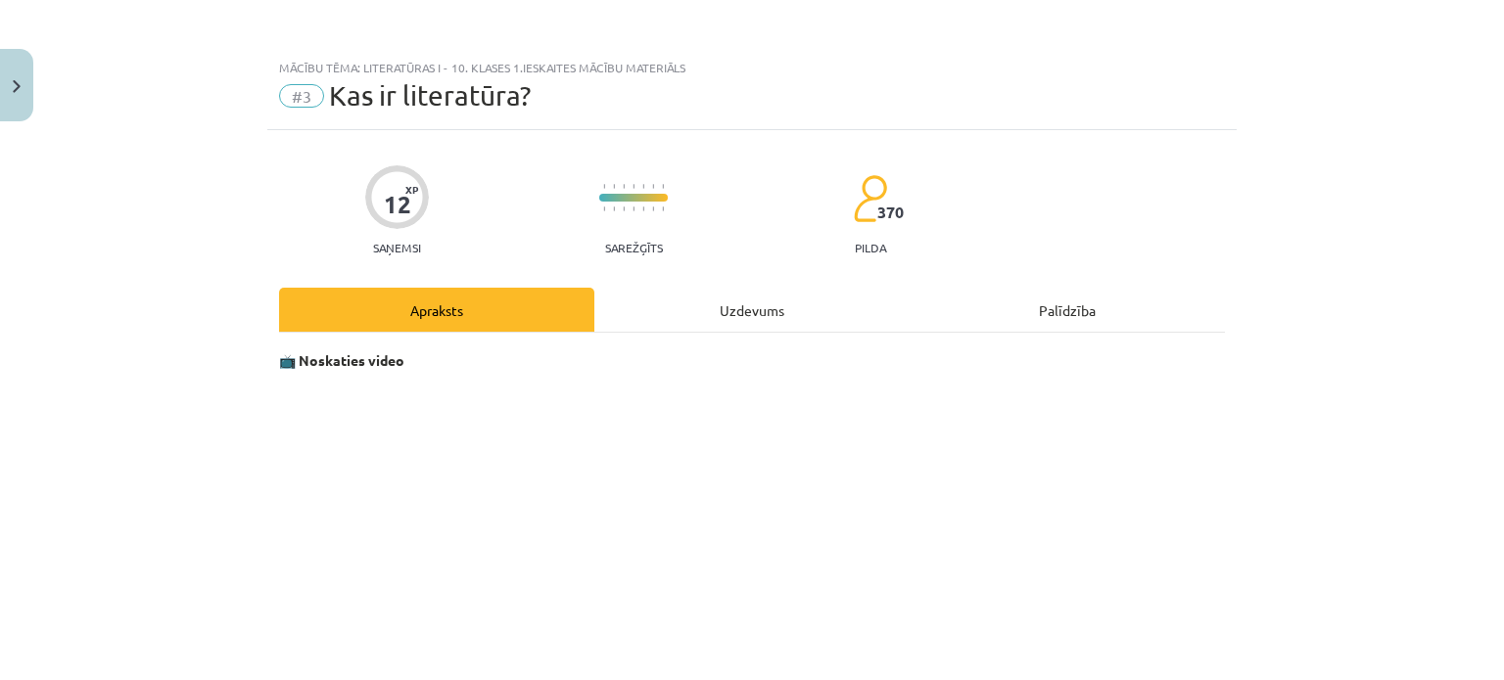
click at [743, 301] on div "Uzdevums" at bounding box center [751, 310] width 315 height 44
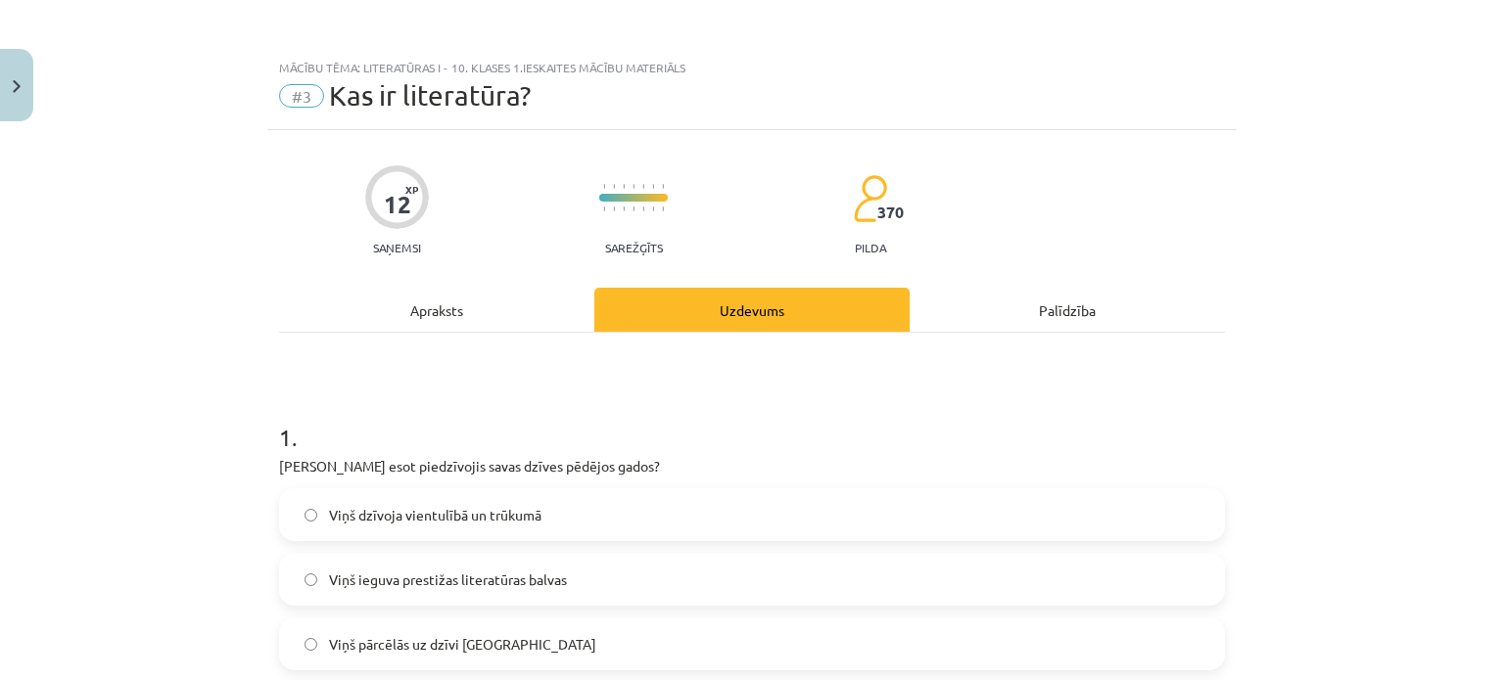
click at [538, 321] on div "Apraksts" at bounding box center [436, 310] width 315 height 44
